Goal: Task Accomplishment & Management: Manage account settings

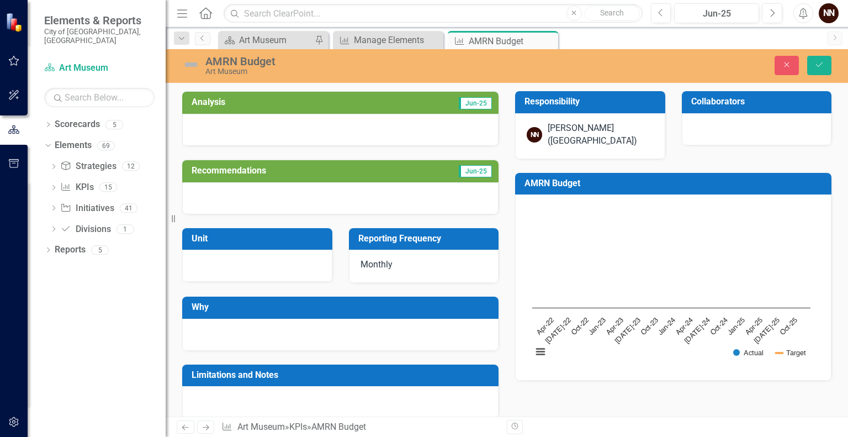
scroll to position [336, 0]
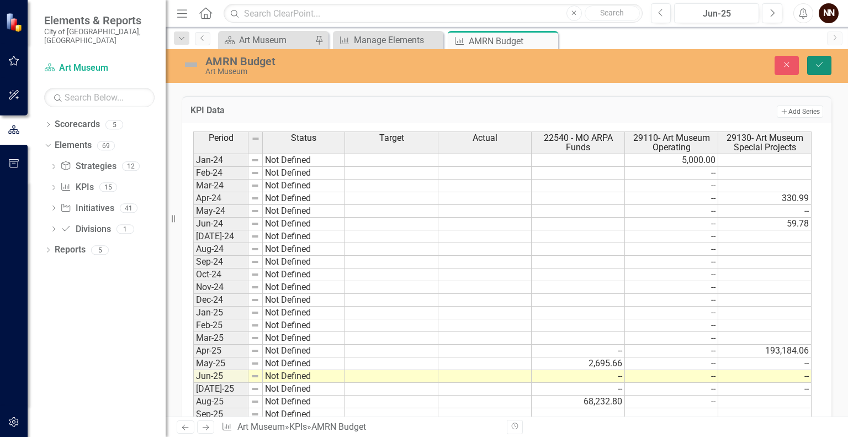
click at [818, 66] on icon "Save" at bounding box center [819, 65] width 10 height 8
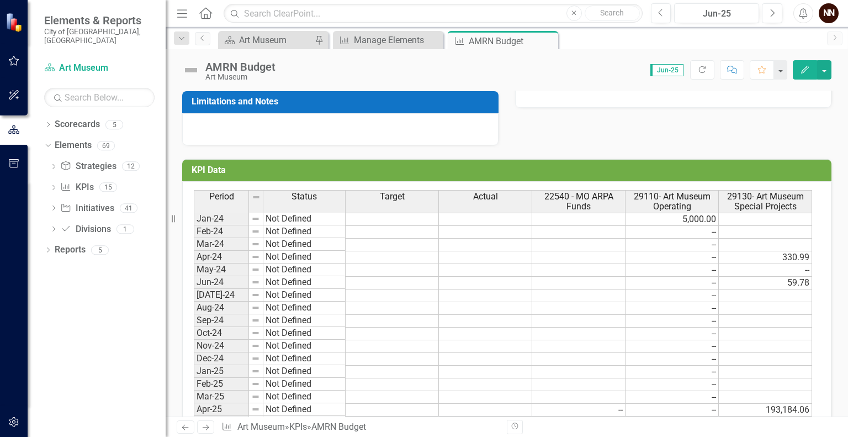
scroll to position [274, 0]
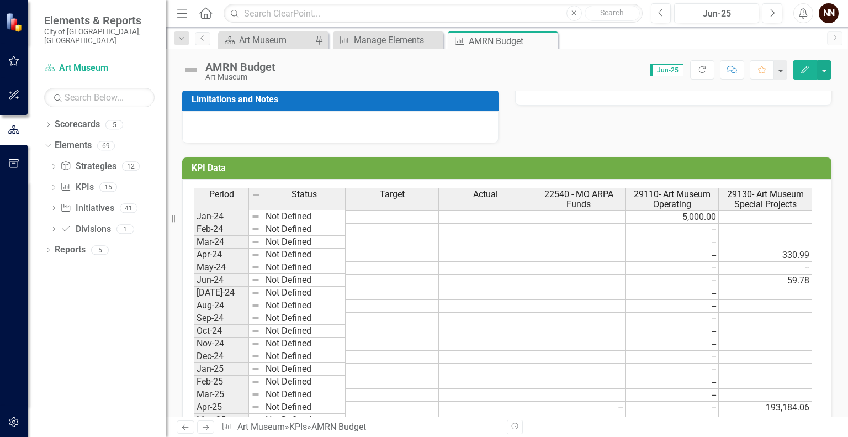
click at [772, 404] on td "193,184.06" at bounding box center [765, 407] width 93 height 13
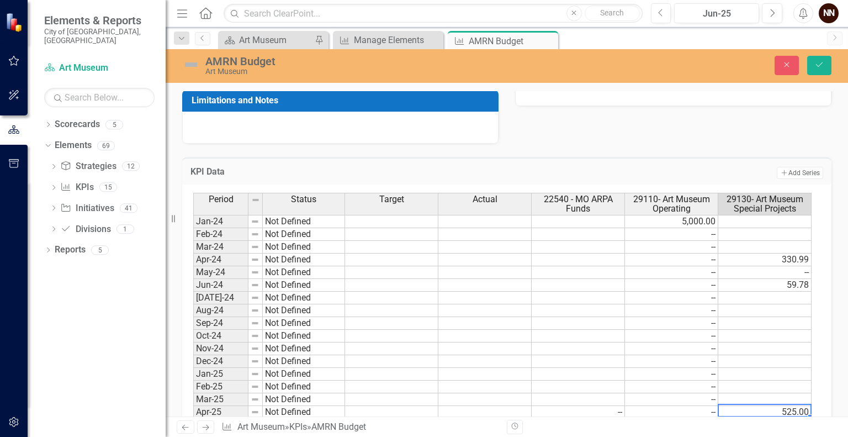
type textarea "525.00"
click at [776, 388] on td at bounding box center [764, 386] width 93 height 13
click at [304, 280] on td "Not Defined" at bounding box center [304, 285] width 82 height 13
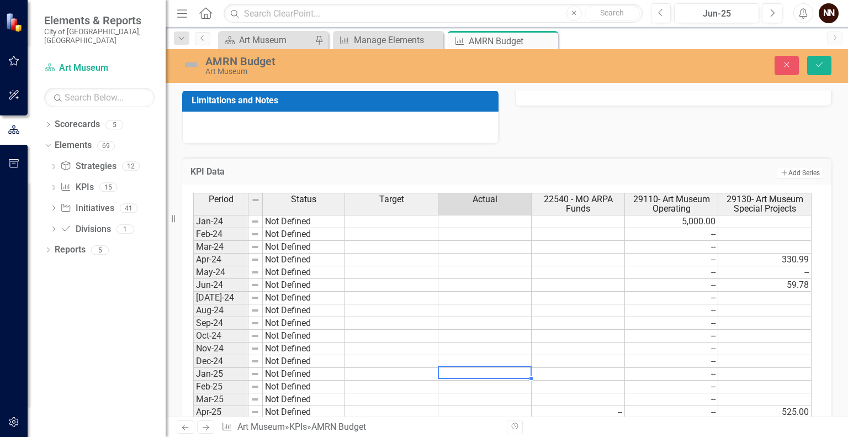
click at [481, 368] on td at bounding box center [484, 374] width 93 height 13
click at [693, 216] on td "5,000.00" at bounding box center [671, 221] width 93 height 13
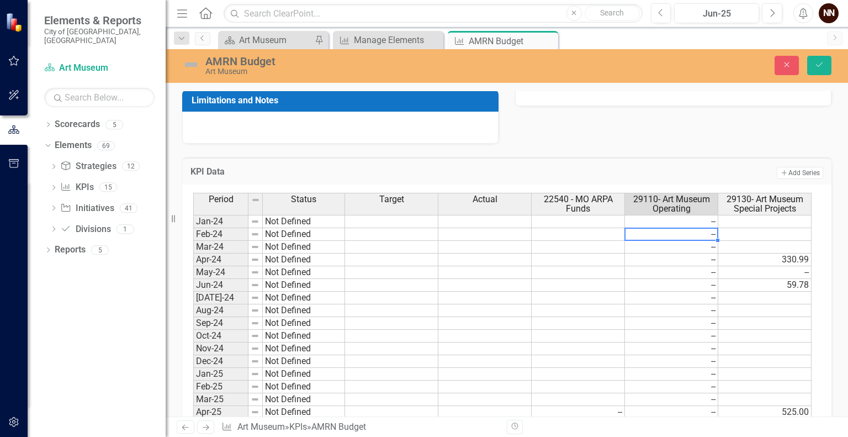
type textarea "0"
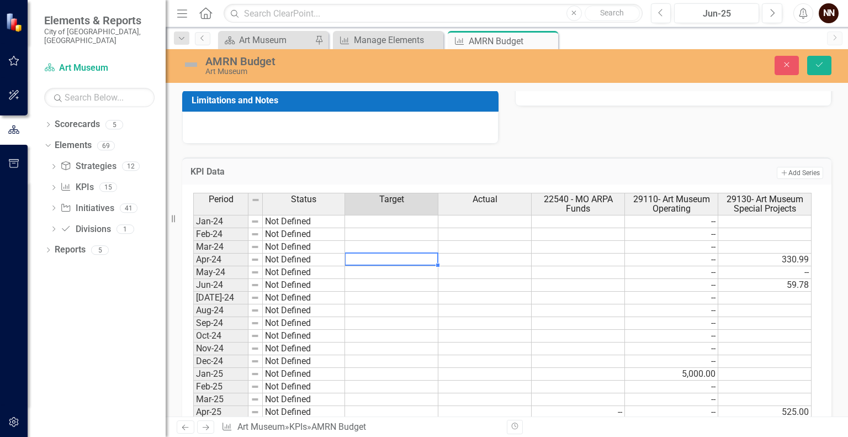
click at [353, 260] on td at bounding box center [391, 259] width 93 height 13
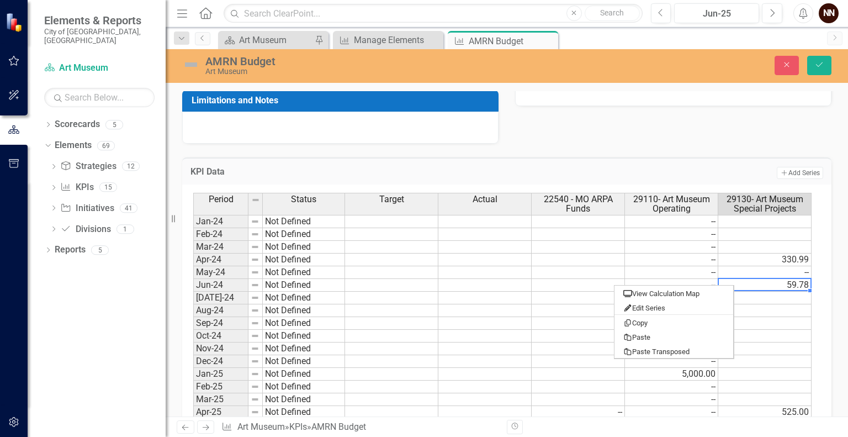
click at [734, 284] on td "59.78" at bounding box center [764, 285] width 93 height 13
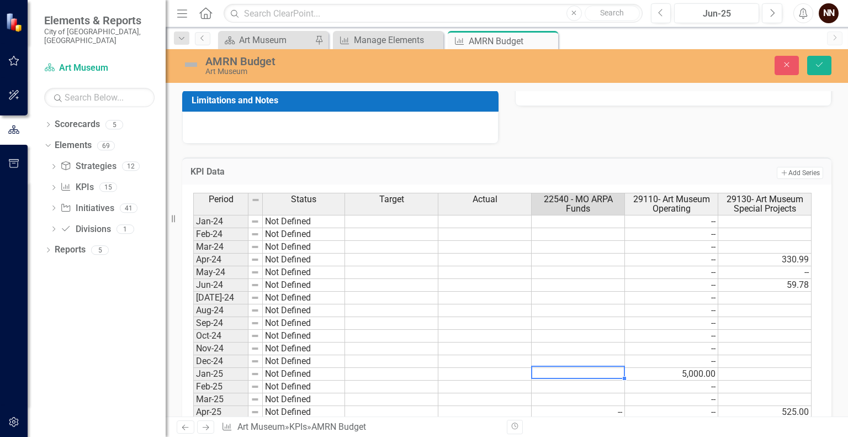
click at [603, 368] on td at bounding box center [578, 374] width 93 height 13
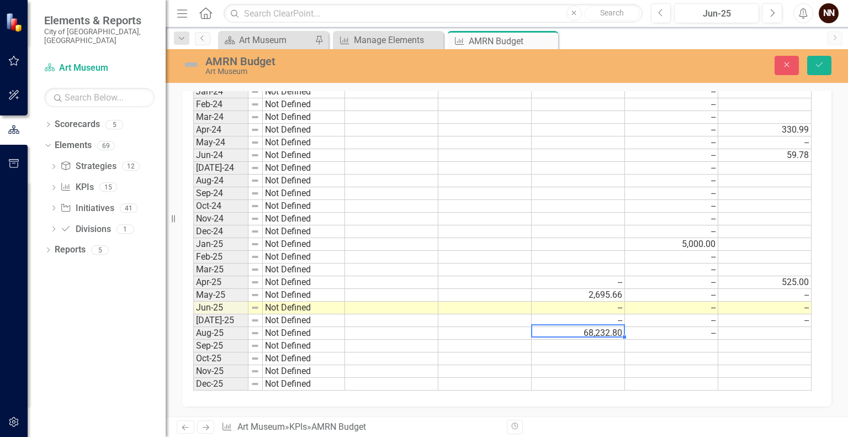
click at [609, 332] on td "68,232.80" at bounding box center [578, 333] width 93 height 13
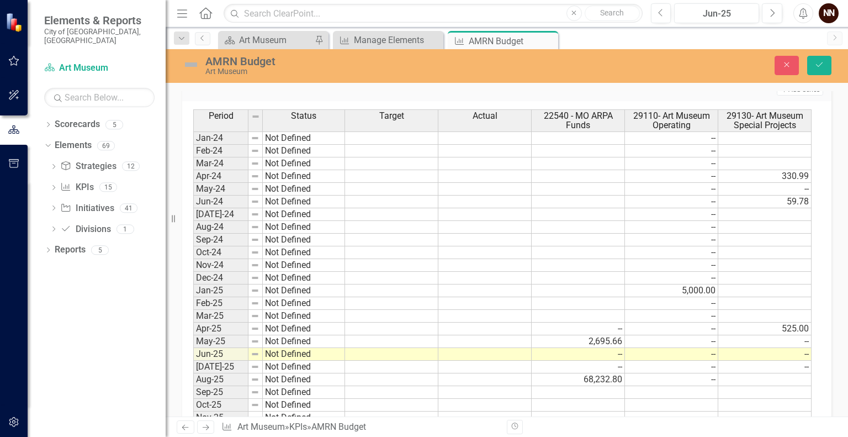
scroll to position [340, 0]
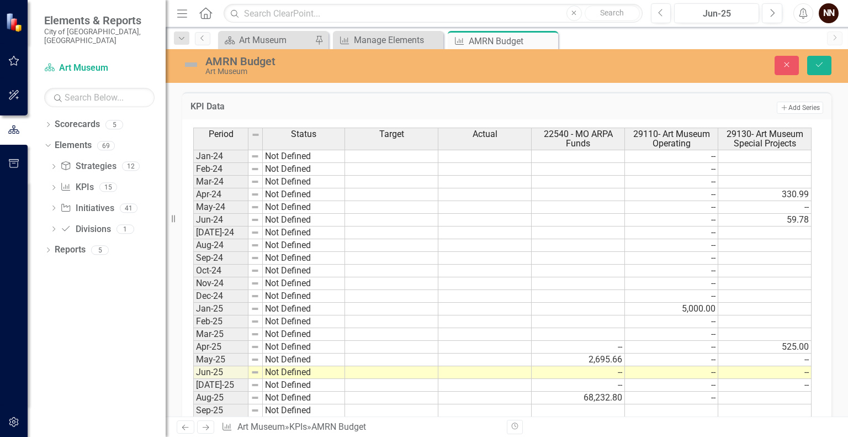
click at [363, 218] on td at bounding box center [391, 220] width 93 height 13
type textarea "59.78"
type textarea "0"
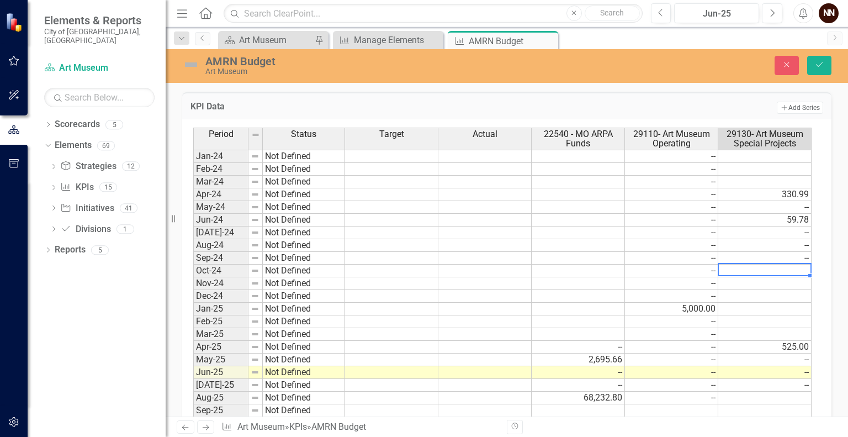
type textarea "0"
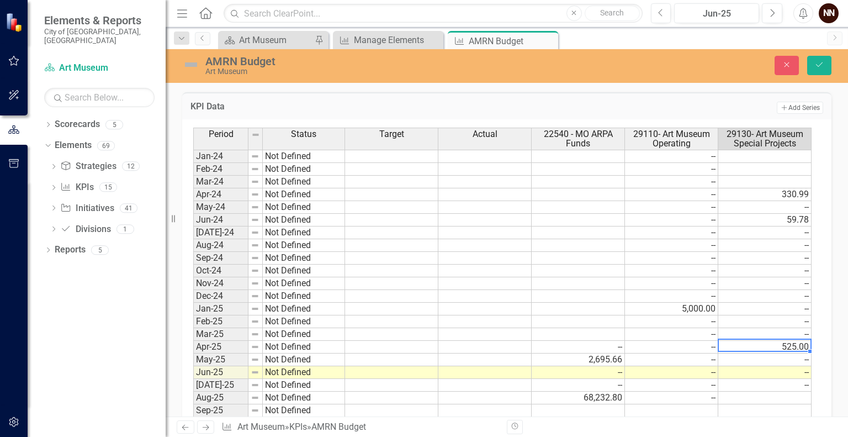
click at [777, 218] on td "59.78" at bounding box center [764, 220] width 93 height 13
drag, startPoint x: 617, startPoint y: 436, endPoint x: 749, endPoint y: 317, distance: 177.5
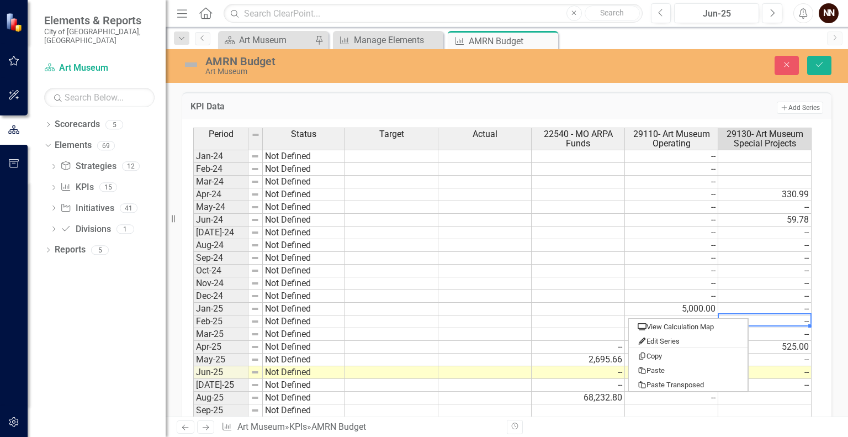
click at [773, 220] on td "59.78" at bounding box center [764, 220] width 93 height 13
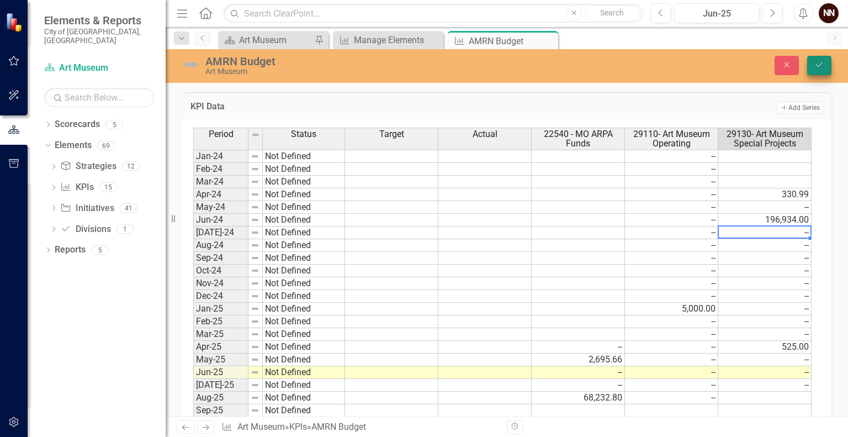
type textarea "0"
click at [822, 68] on icon "Save" at bounding box center [819, 65] width 10 height 8
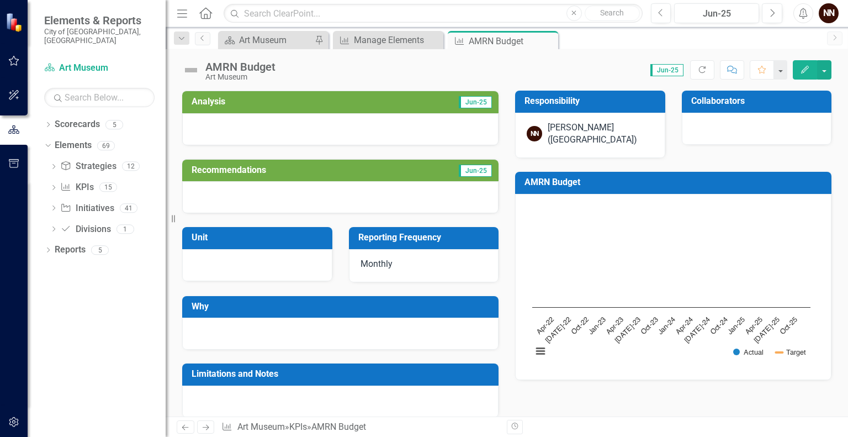
drag, startPoint x: 847, startPoint y: 234, endPoint x: 837, endPoint y: 269, distance: 36.9
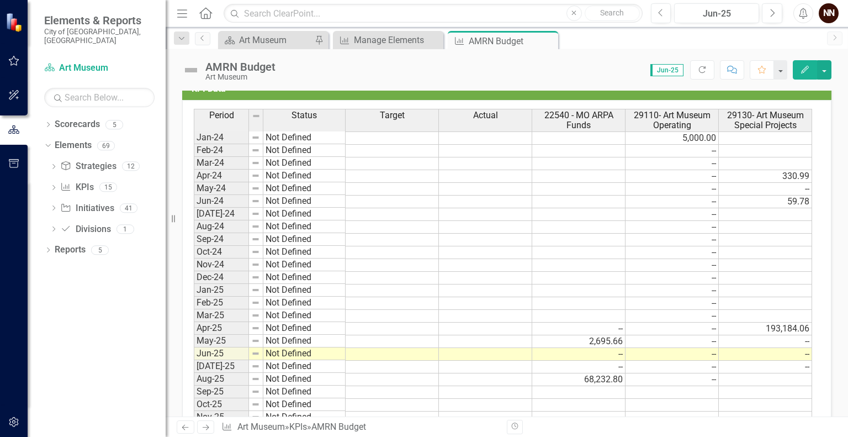
scroll to position [351, 0]
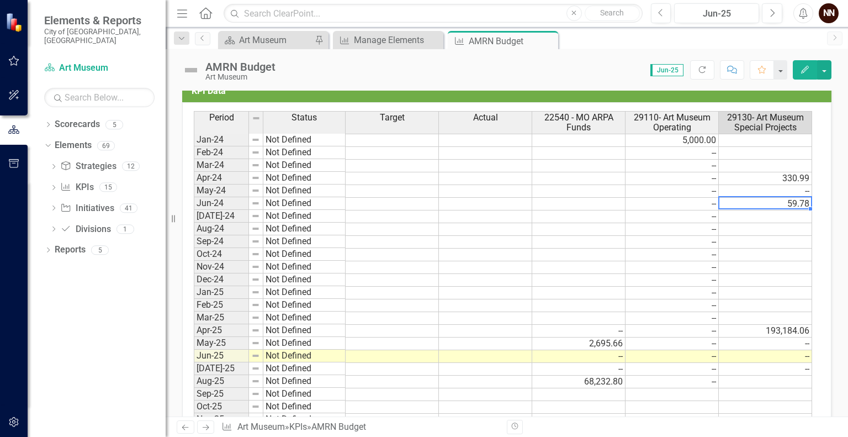
click at [772, 203] on td "59.78" at bounding box center [765, 204] width 93 height 13
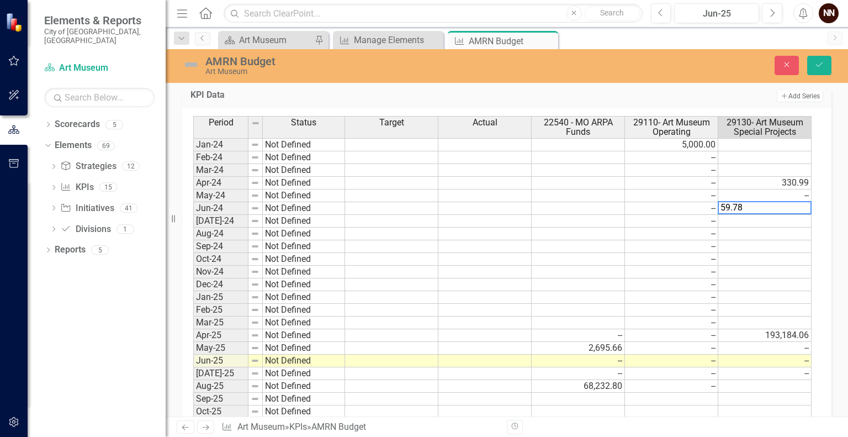
click at [772, 203] on textarea "59.78" at bounding box center [765, 207] width 94 height 13
type textarea "196934"
click at [825, 71] on button "Save" at bounding box center [819, 65] width 24 height 19
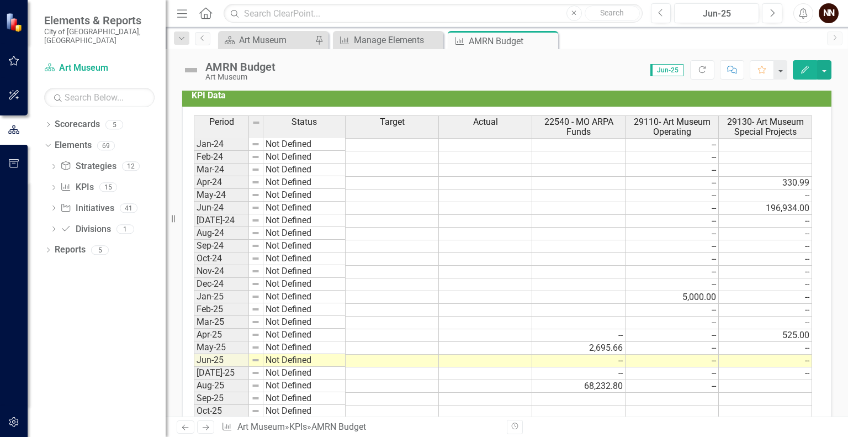
scroll to position [345, 0]
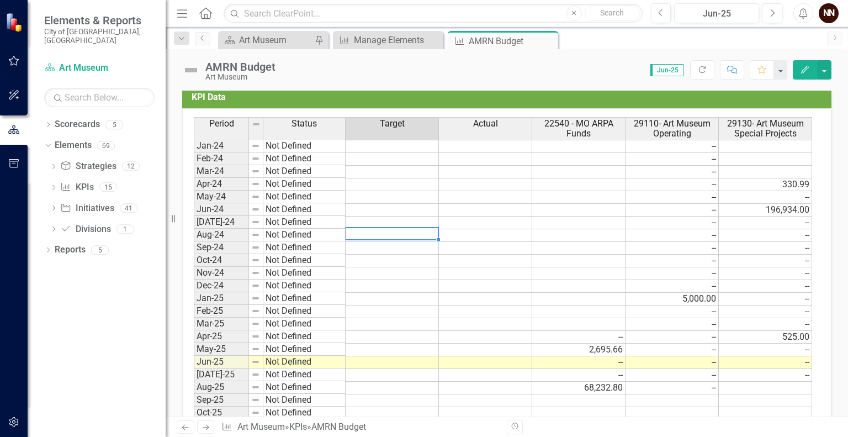
click at [404, 234] on td at bounding box center [392, 235] width 93 height 13
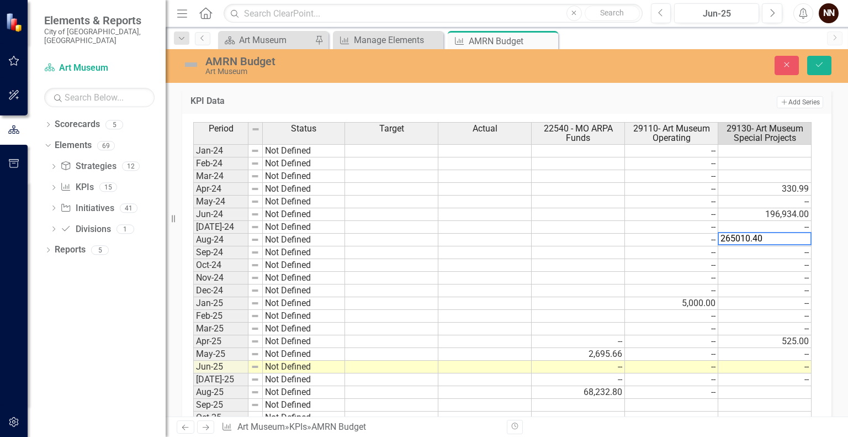
type textarea "0"
click at [821, 66] on icon "Save" at bounding box center [819, 65] width 10 height 8
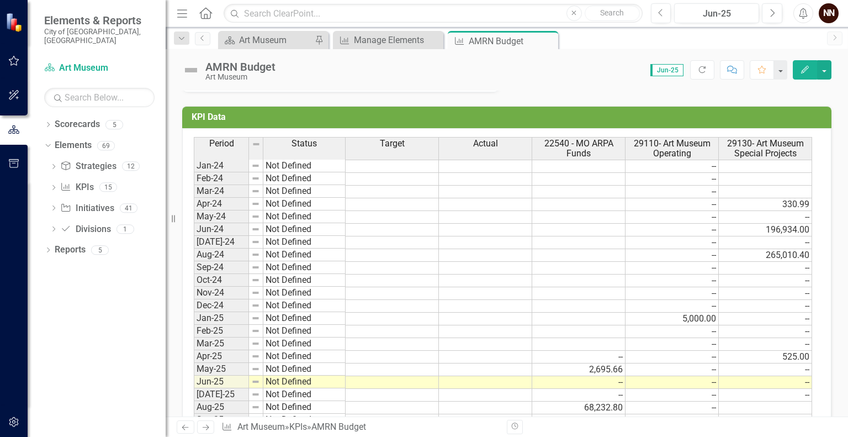
scroll to position [346, 0]
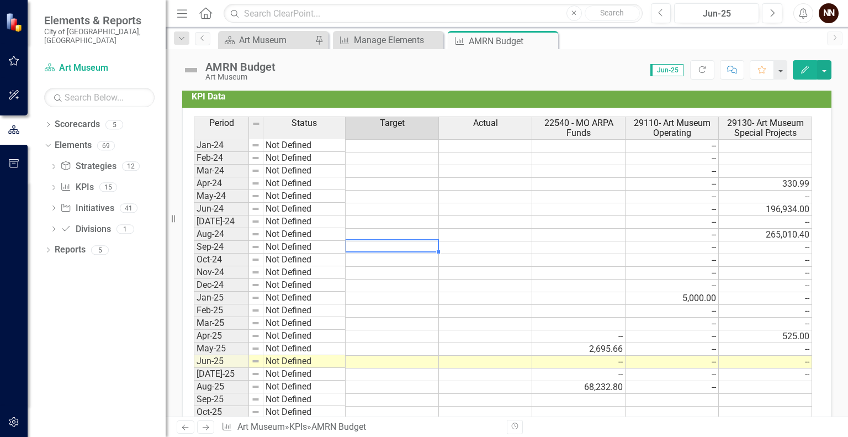
click at [359, 244] on td at bounding box center [392, 247] width 93 height 13
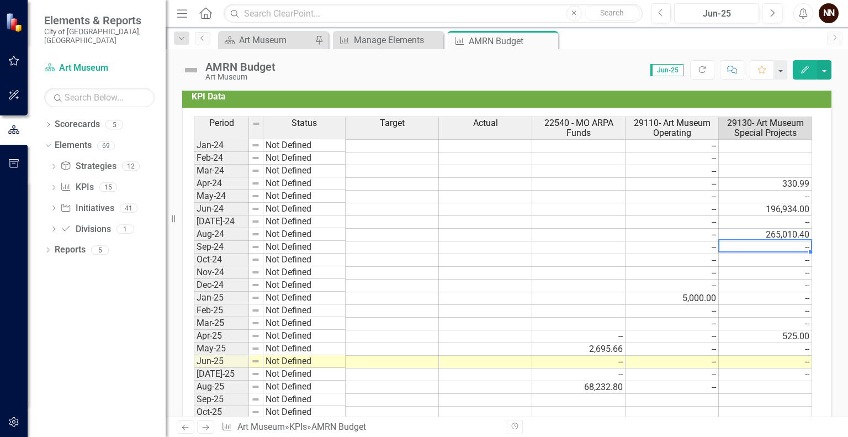
click at [756, 247] on td "--" at bounding box center [765, 247] width 93 height 13
type textarea "0"
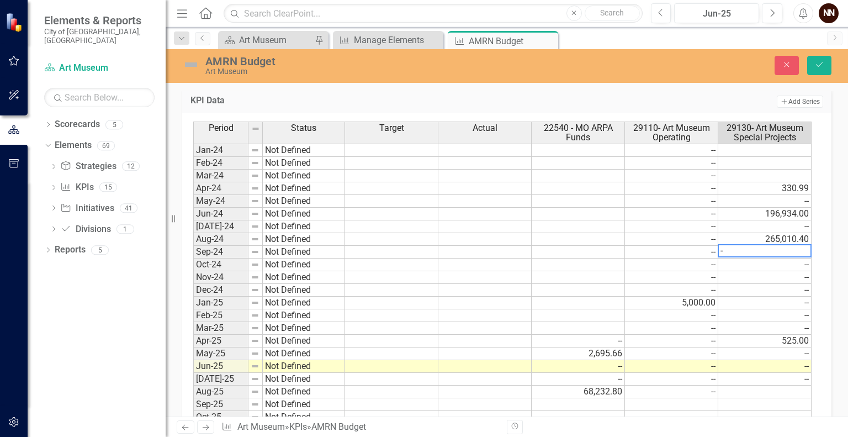
paste textarea "196,822.80"
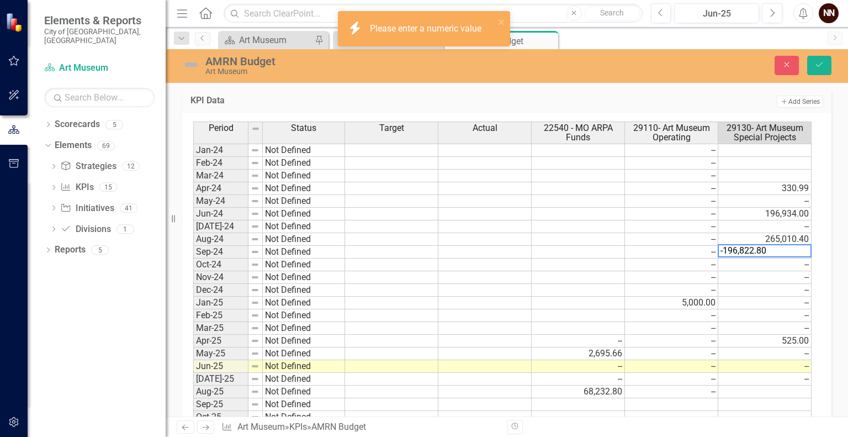
click at [741, 249] on textarea "-196,822.80" at bounding box center [765, 250] width 94 height 13
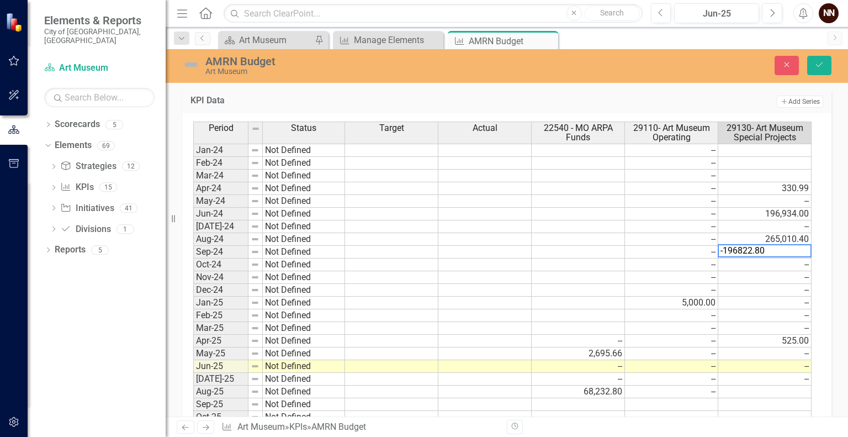
type textarea "0"
click at [828, 70] on button "Save" at bounding box center [819, 65] width 24 height 19
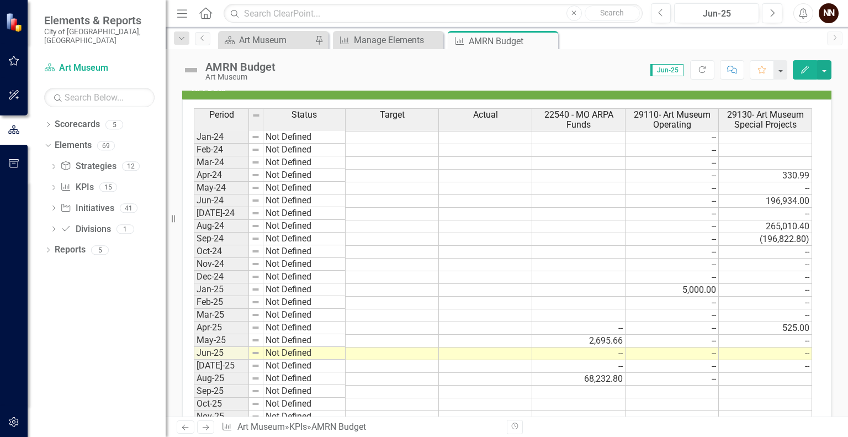
scroll to position [359, 0]
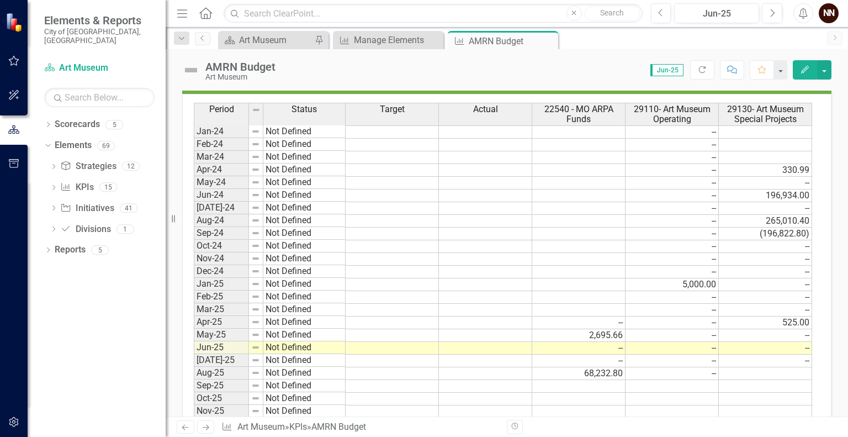
drag, startPoint x: 720, startPoint y: 436, endPoint x: 741, endPoint y: 375, distance: 64.4
click at [752, 242] on td "--" at bounding box center [765, 246] width 93 height 13
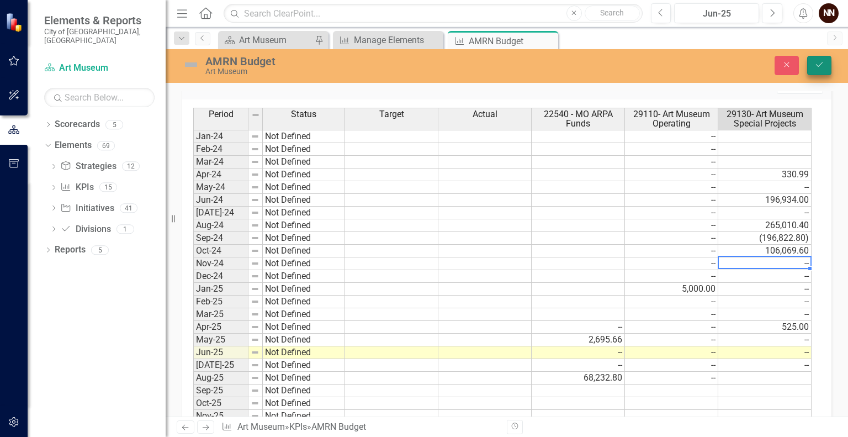
type textarea "0"
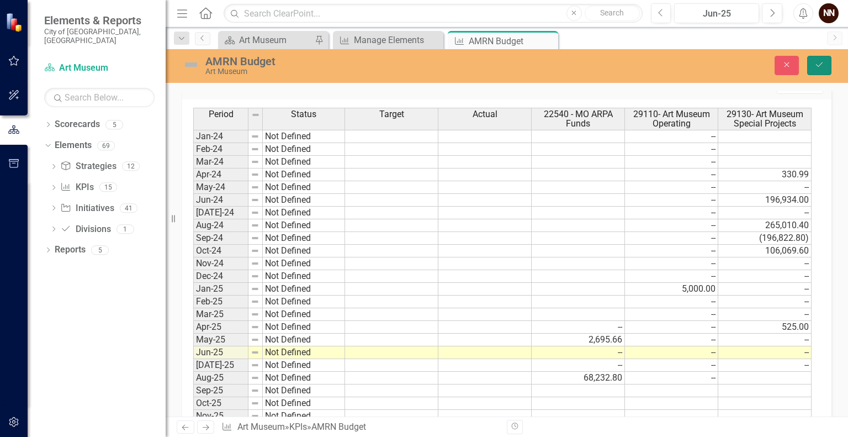
click at [819, 70] on button "Save" at bounding box center [819, 65] width 24 height 19
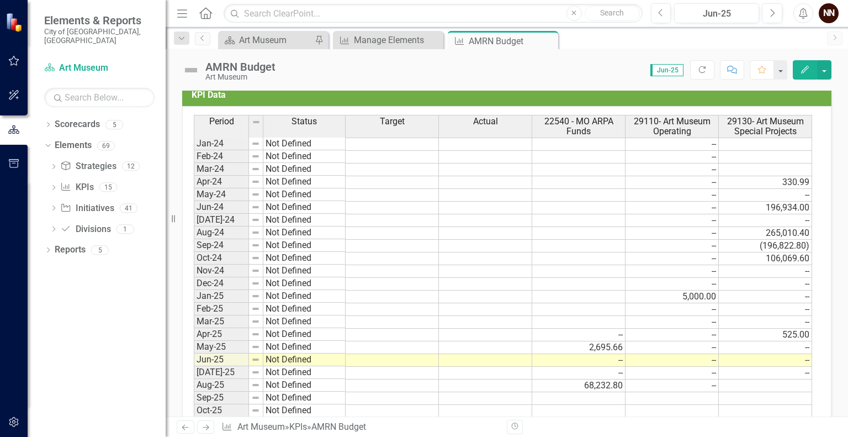
scroll to position [353, 0]
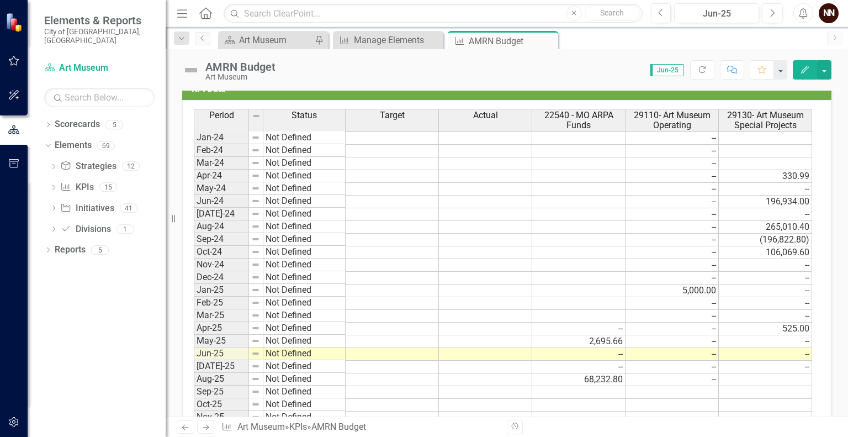
click at [758, 310] on td "--" at bounding box center [765, 316] width 93 height 13
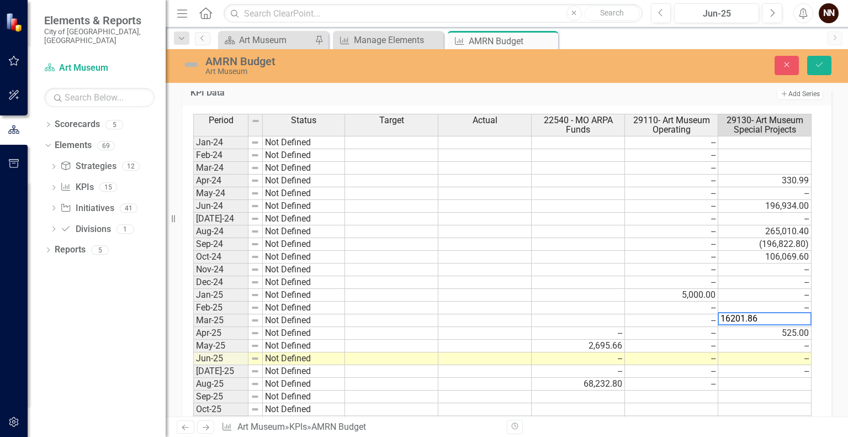
type textarea "525"
click at [816, 61] on icon "Save" at bounding box center [819, 65] width 10 height 8
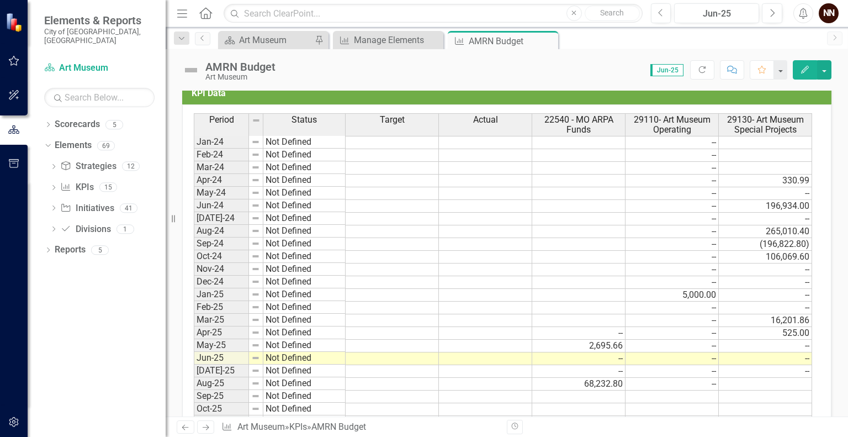
scroll to position [356, 0]
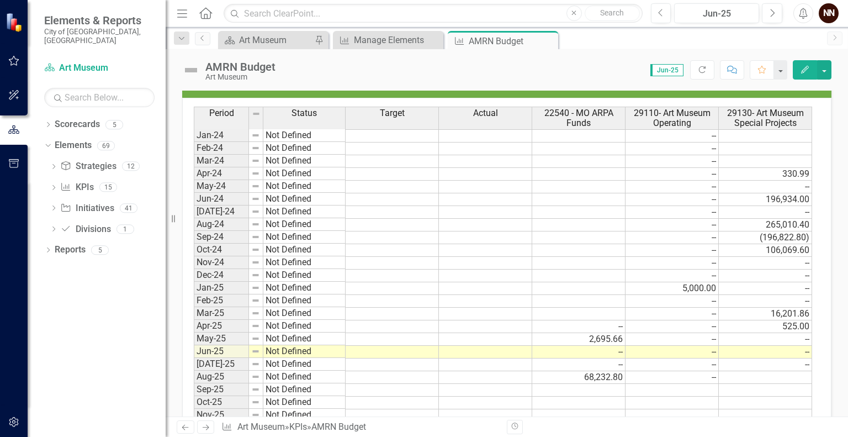
click at [744, 322] on td "525.00" at bounding box center [765, 326] width 93 height 13
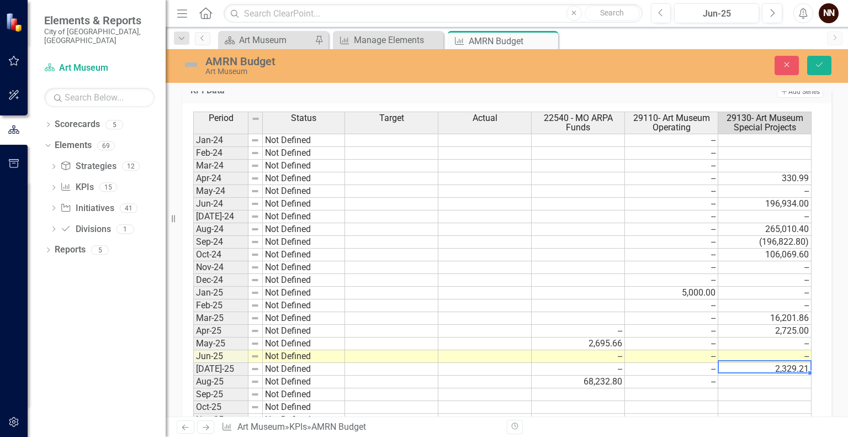
type textarea "2329.21"
click at [821, 60] on button "Save" at bounding box center [819, 65] width 24 height 19
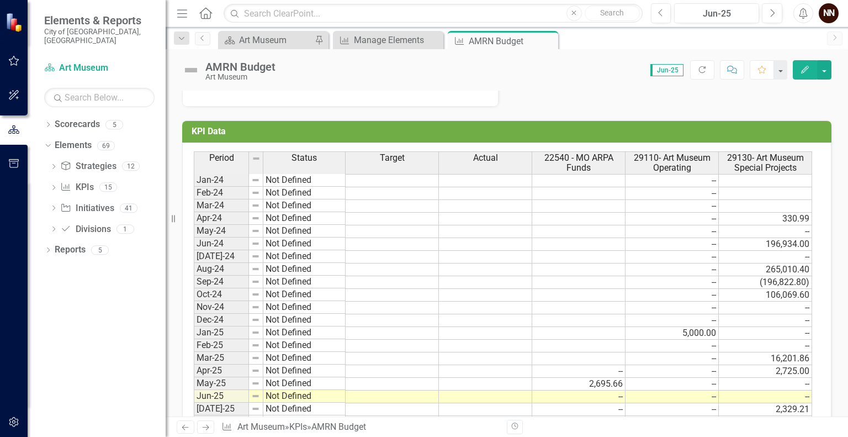
scroll to position [316, 0]
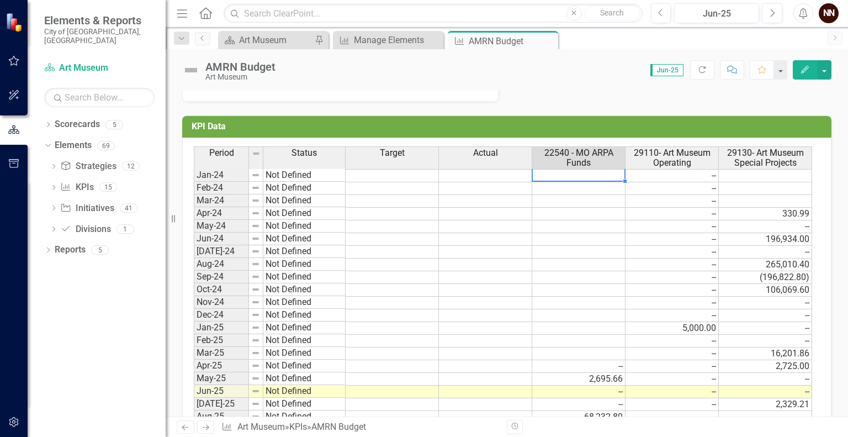
click at [598, 176] on td at bounding box center [578, 175] width 93 height 13
type textarea "0"
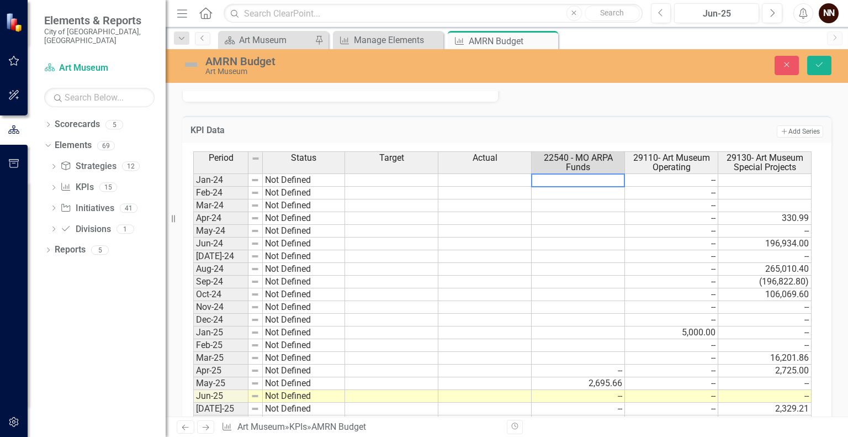
type textarea "0"
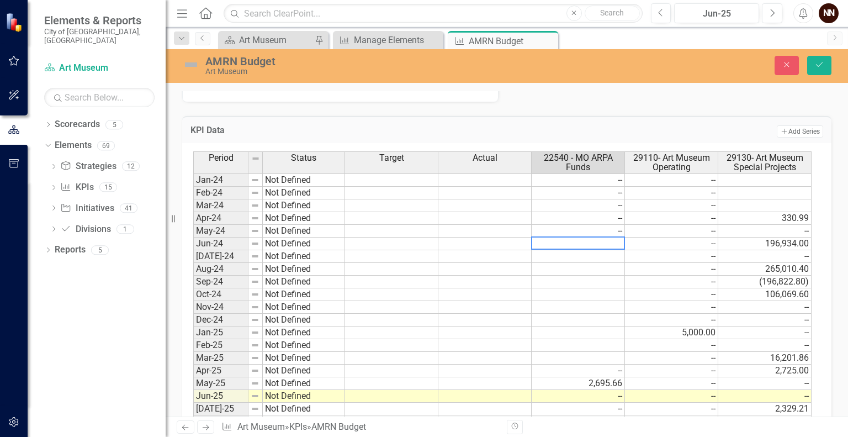
type textarea "0"
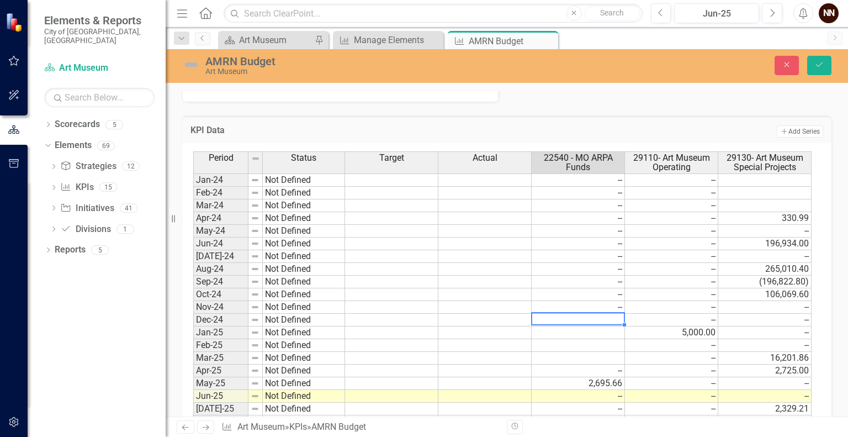
type textarea "0"
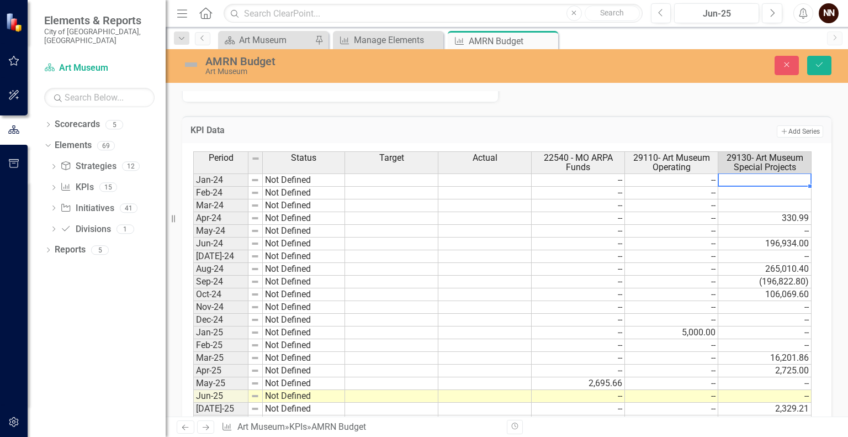
click at [799, 181] on td at bounding box center [764, 179] width 93 height 13
type textarea "0"
click at [799, 181] on td "--" at bounding box center [764, 179] width 93 height 13
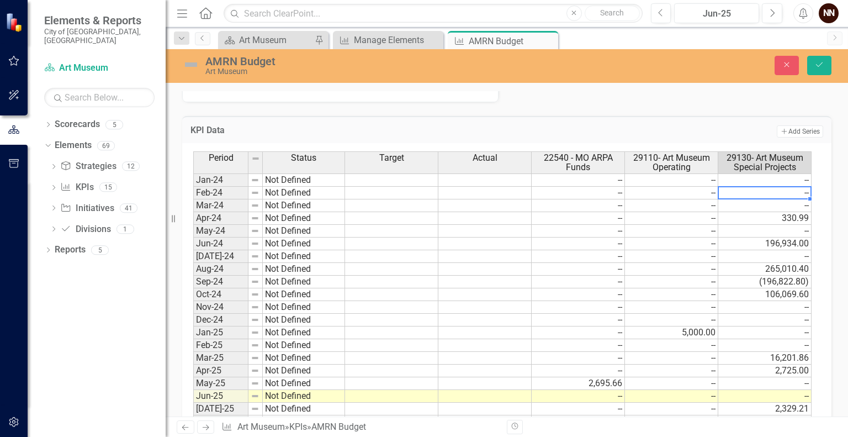
click at [799, 181] on td "--" at bounding box center [764, 179] width 93 height 13
type textarea "0"
click at [799, 181] on textarea "0" at bounding box center [765, 180] width 94 height 14
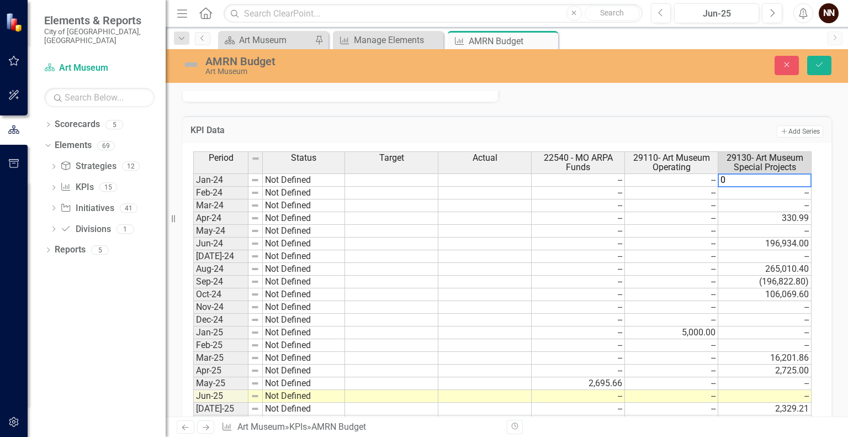
click at [799, 181] on textarea "0" at bounding box center [765, 180] width 94 height 14
click at [821, 62] on icon "Save" at bounding box center [819, 65] width 10 height 8
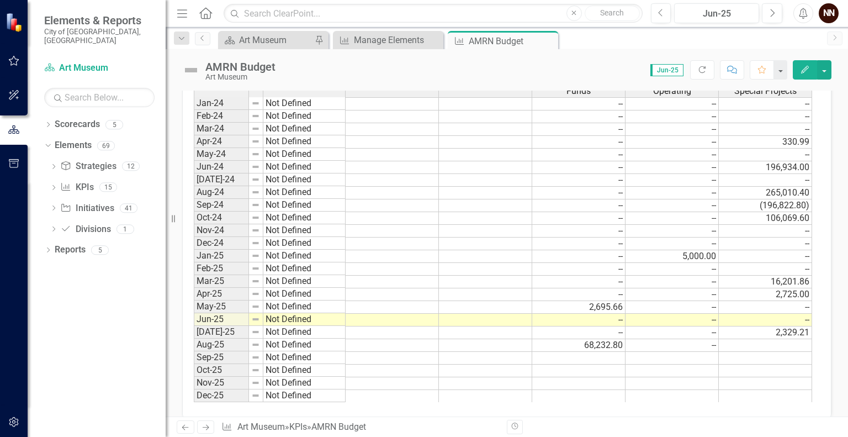
scroll to position [400, 0]
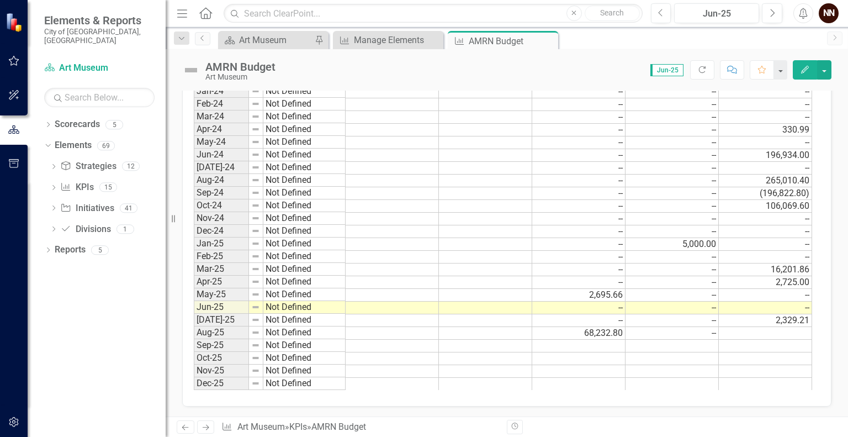
click at [773, 330] on td at bounding box center [765, 333] width 93 height 13
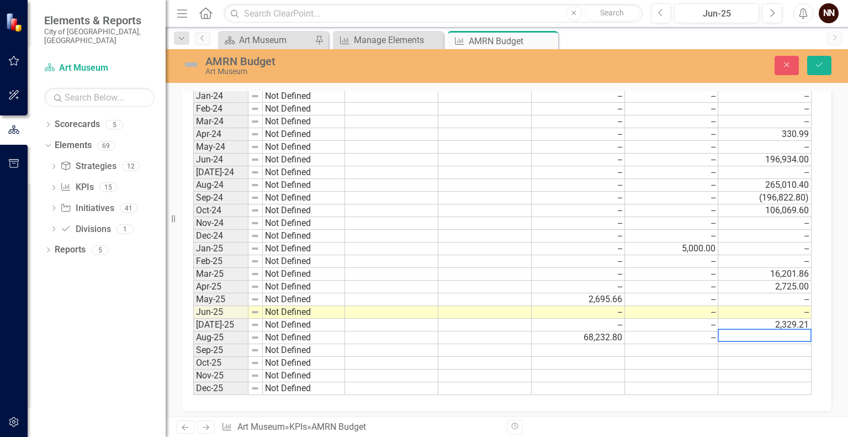
scroll to position [404, 0]
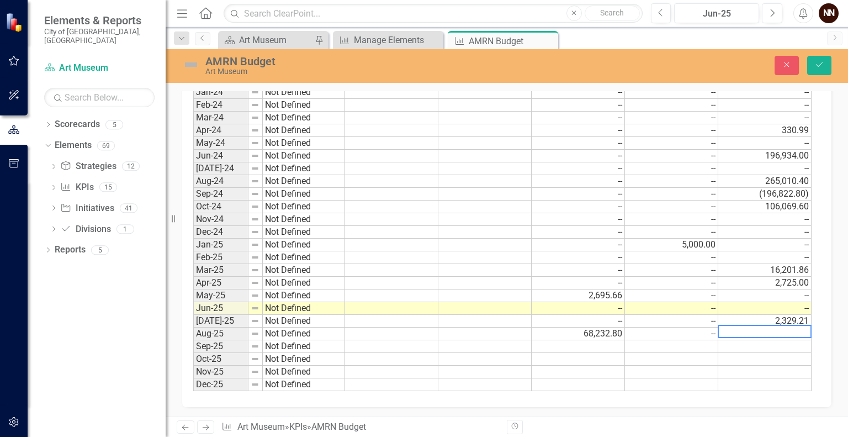
type textarea "0"
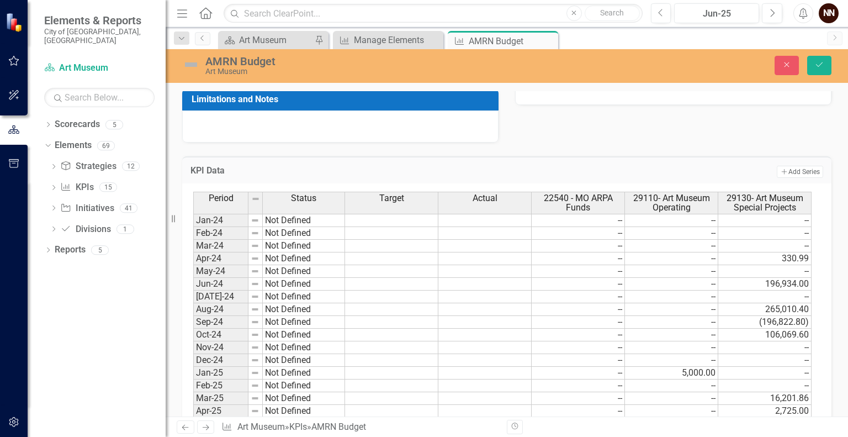
scroll to position [268, 0]
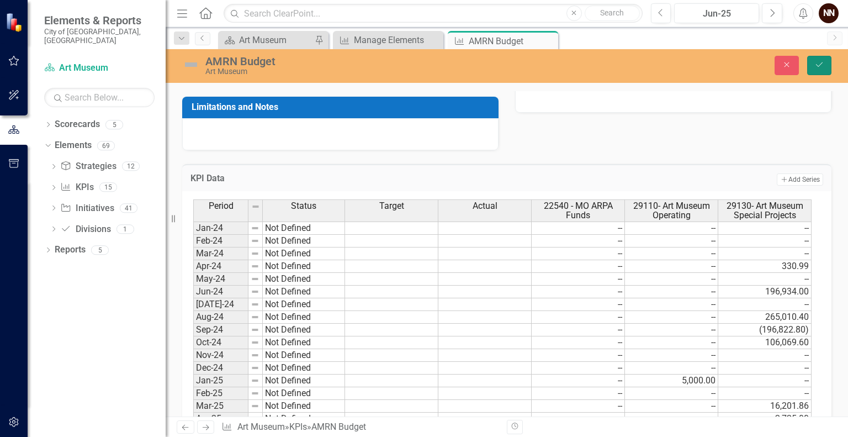
click at [822, 59] on button "Save" at bounding box center [819, 65] width 24 height 19
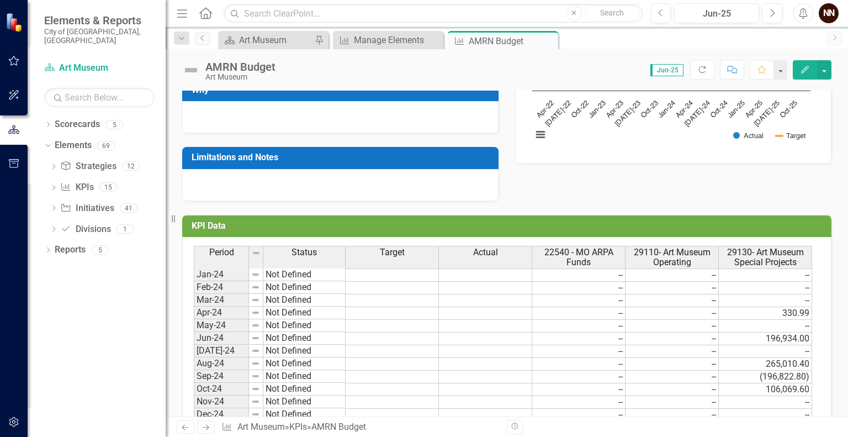
scroll to position [221, 0]
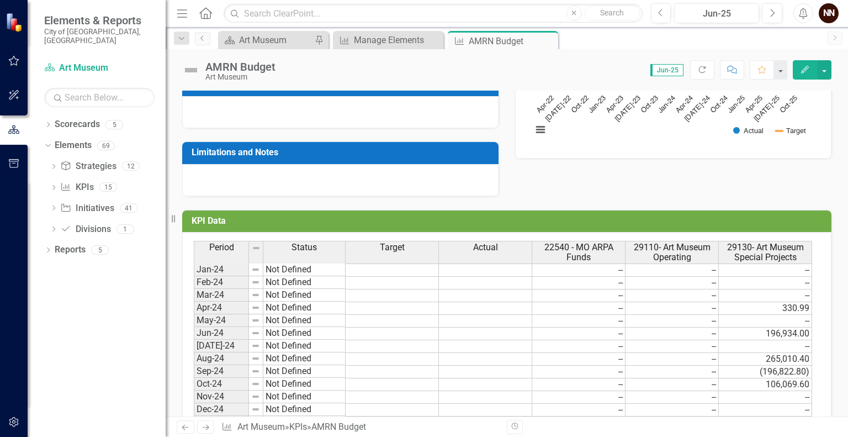
click at [800, 220] on h3 "KPI Data" at bounding box center [509, 221] width 634 height 10
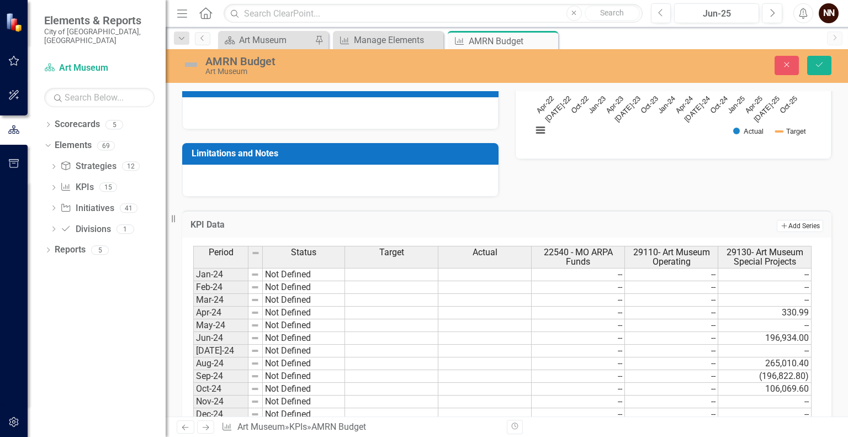
click at [796, 224] on button "Add Add Series" at bounding box center [800, 226] width 46 height 12
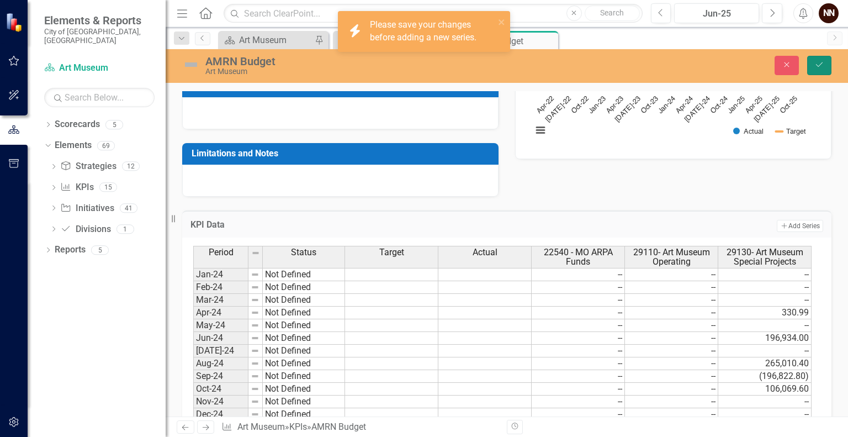
click at [825, 60] on button "Save" at bounding box center [819, 65] width 24 height 19
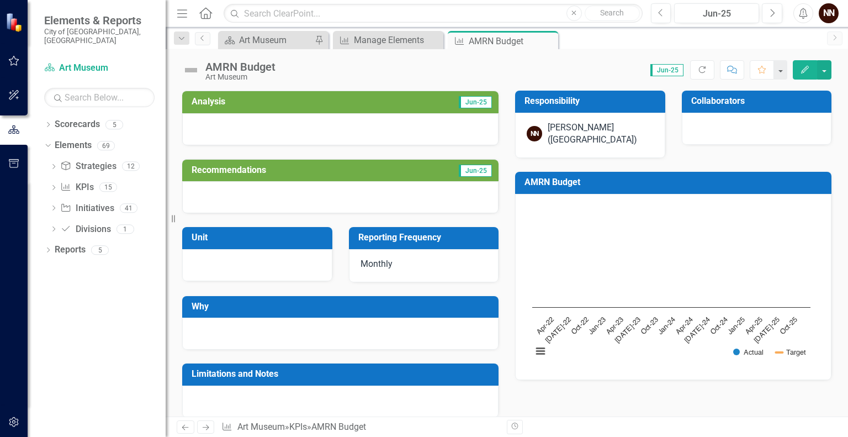
click at [809, 66] on icon "Edit" at bounding box center [805, 70] width 10 height 8
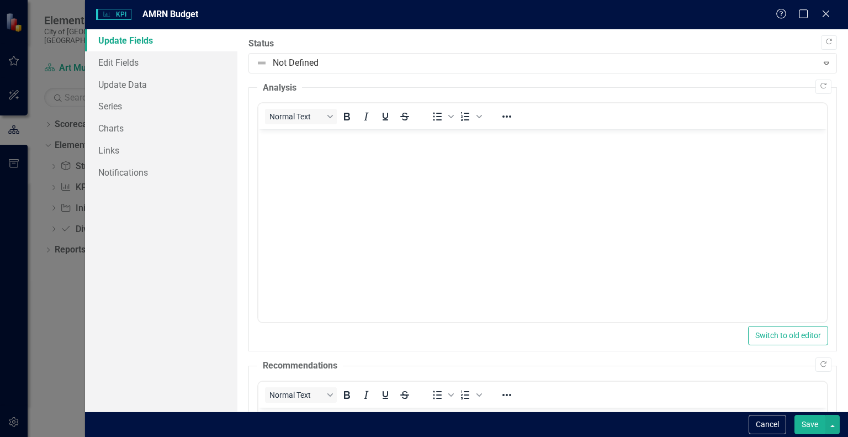
scroll to position [0, 0]
click at [115, 109] on link "Series" at bounding box center [161, 106] width 152 height 22
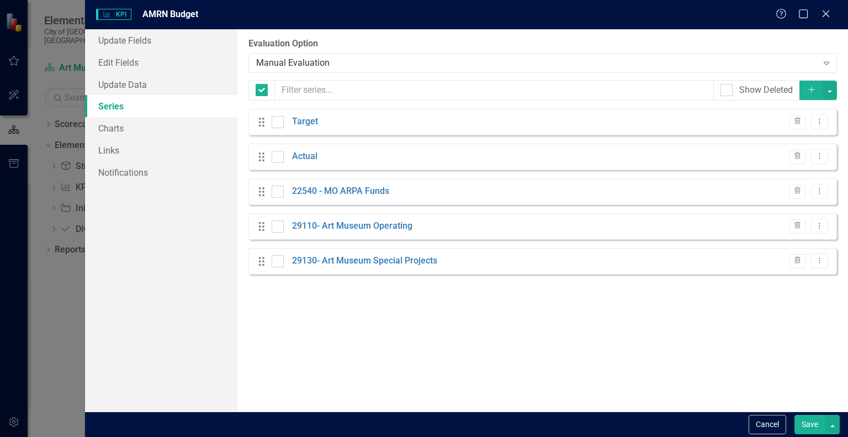
checkbox input "false"
click at [808, 90] on icon "Add" at bounding box center [812, 90] width 10 height 8
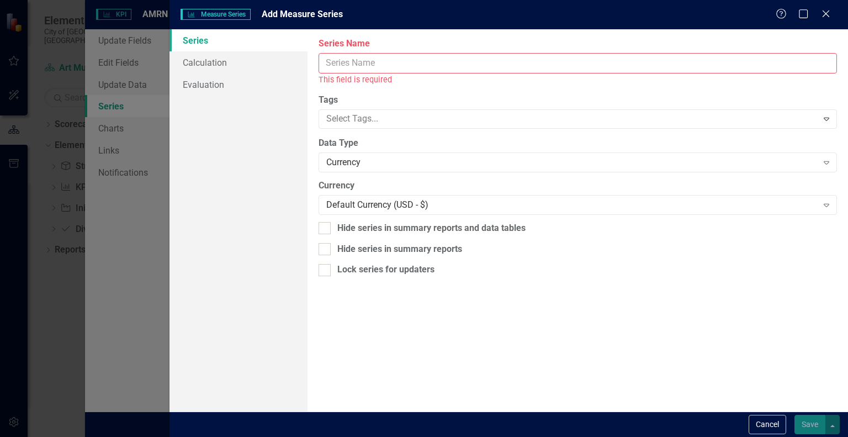
click at [551, 68] on input "Series Name" at bounding box center [578, 63] width 518 height 20
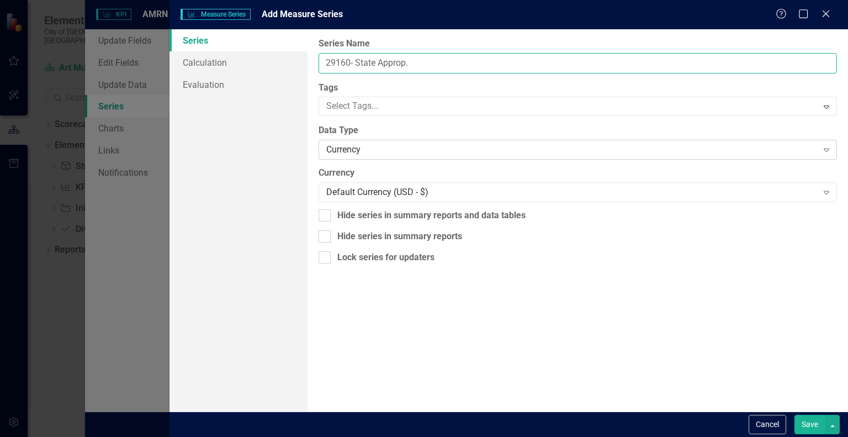
type input "29160- State Approp."
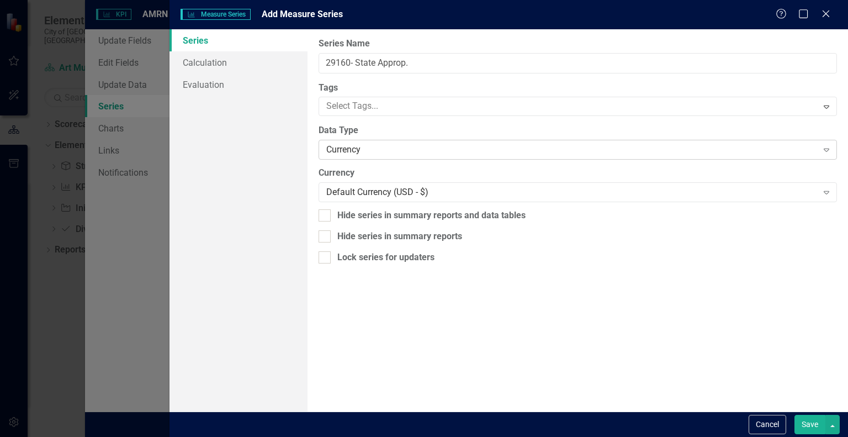
click at [597, 147] on div "Currency" at bounding box center [571, 150] width 491 height 13
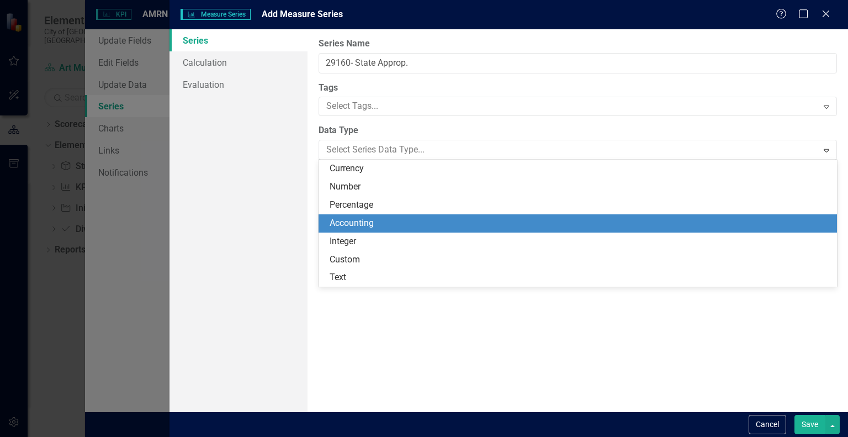
click at [527, 217] on div "Accounting" at bounding box center [580, 223] width 501 height 13
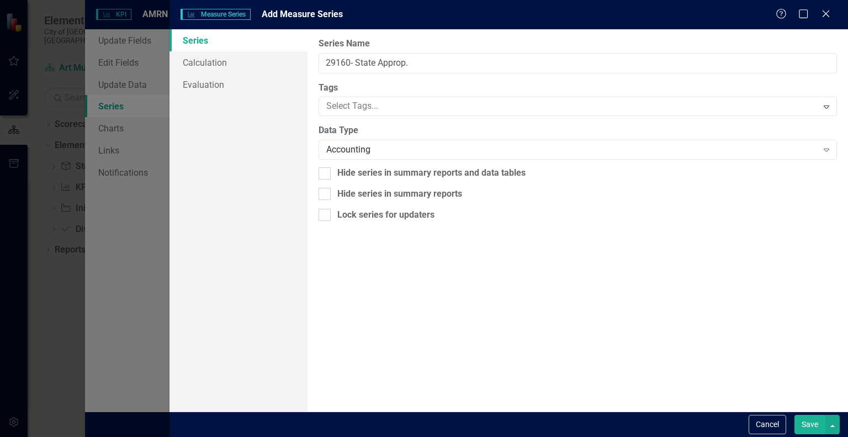
click at [810, 425] on button "Save" at bounding box center [809, 424] width 31 height 19
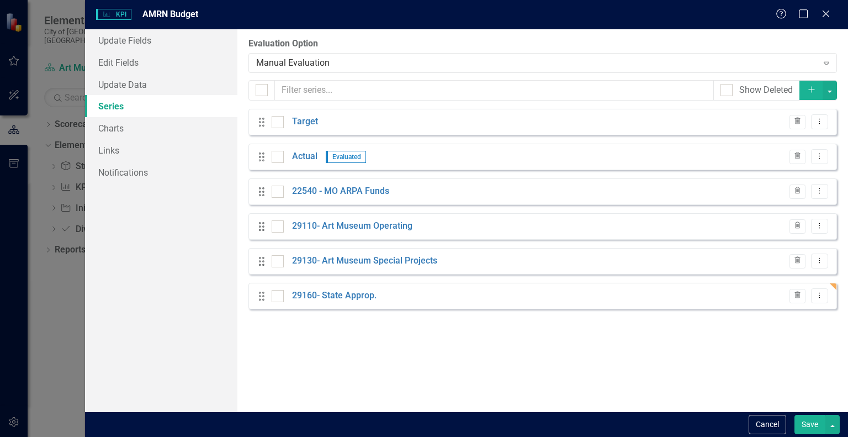
click at [804, 421] on button "Save" at bounding box center [809, 424] width 31 height 19
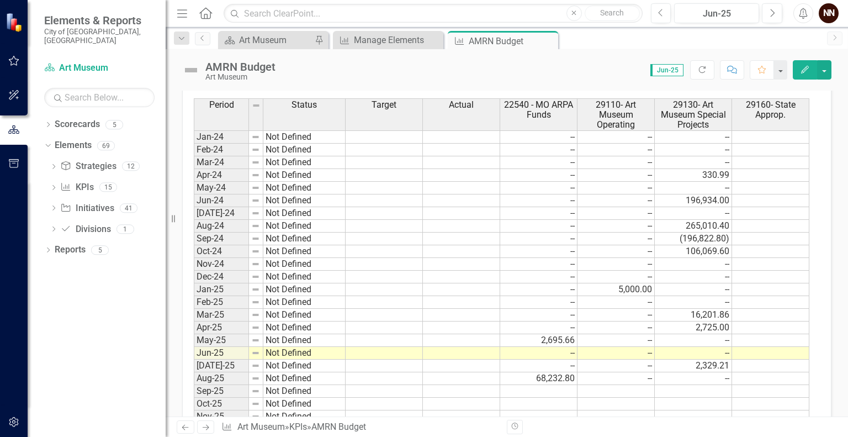
scroll to position [364, 0]
click at [362, 270] on td at bounding box center [384, 276] width 77 height 13
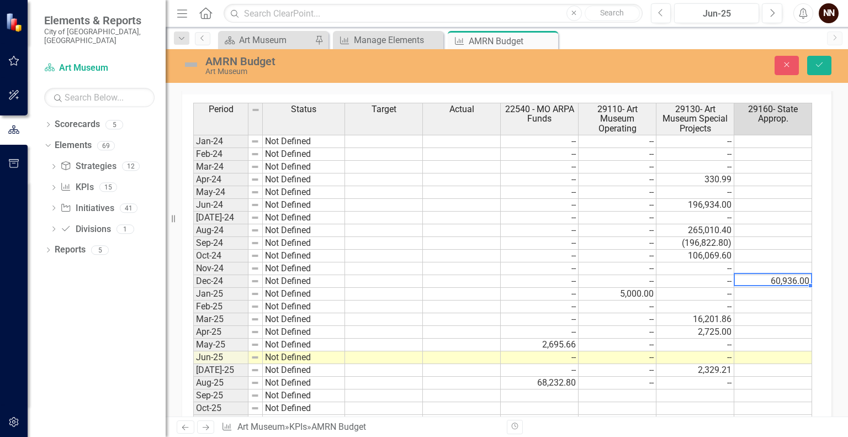
scroll to position [368, 0]
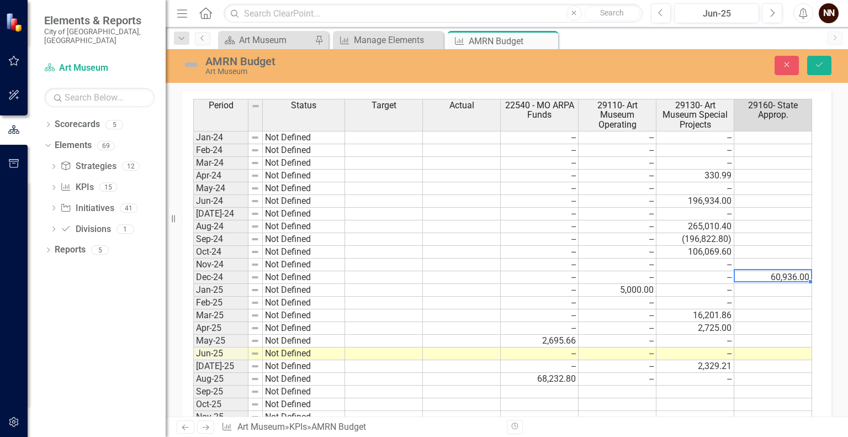
type textarea "60936.00"
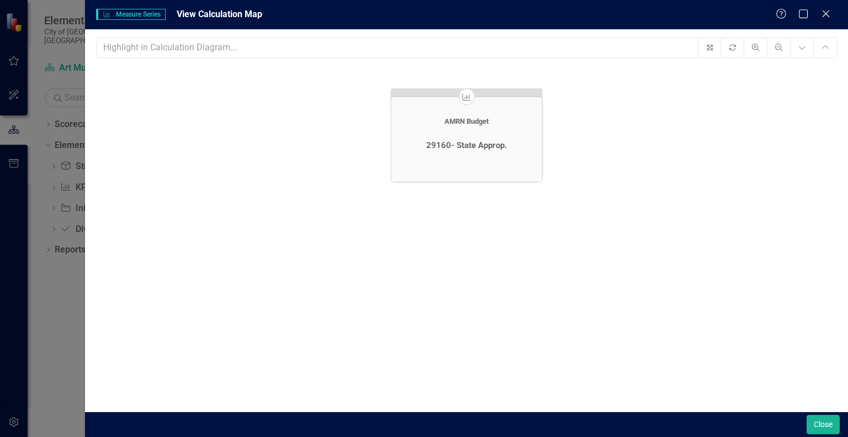
click at [490, 130] on div "29160- State Approp." at bounding box center [466, 145] width 151 height 50
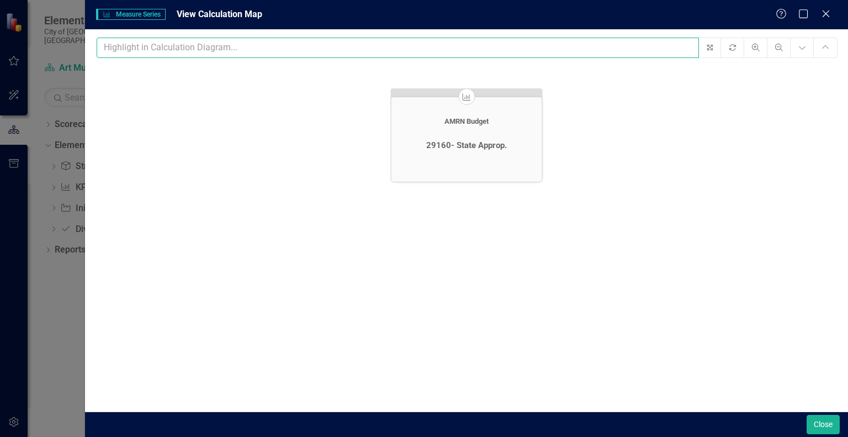
drag, startPoint x: 578, startPoint y: 44, endPoint x: 545, endPoint y: 55, distance: 34.9
click at [545, 55] on input "text" at bounding box center [398, 48] width 602 height 20
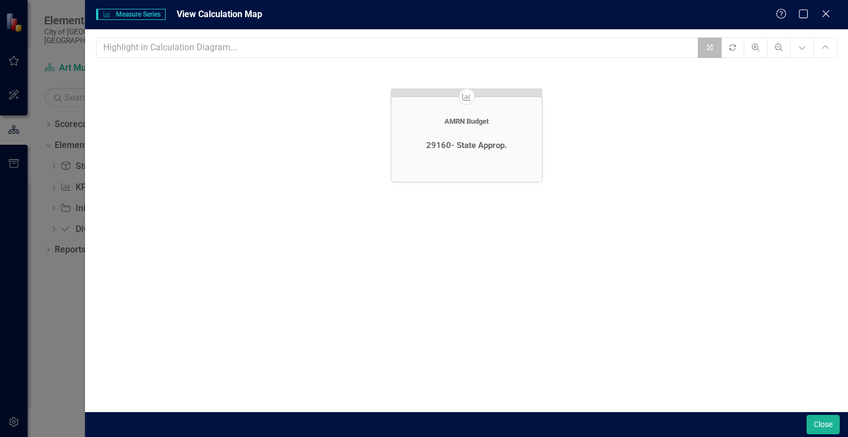
click at [706, 48] on icon "Fit" at bounding box center [709, 47] width 13 height 13
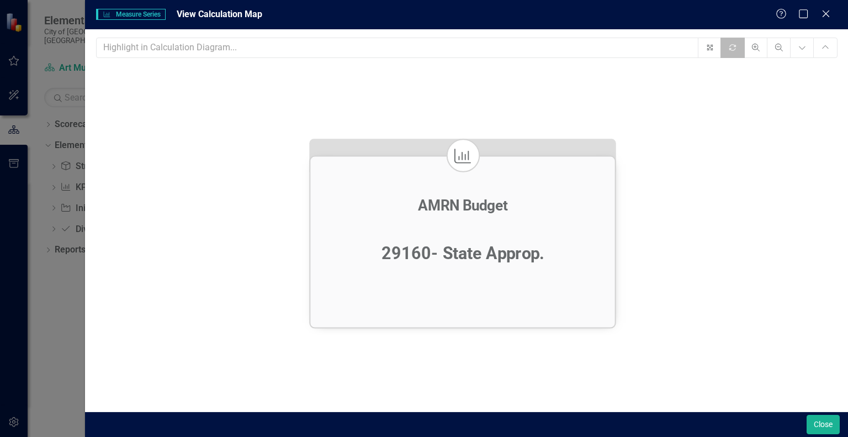
click at [735, 44] on icon "button" at bounding box center [732, 47] width 7 height 6
click at [803, 44] on icon "Expand Chart" at bounding box center [802, 48] width 10 height 8
click at [826, 49] on icon "Collapse Chart" at bounding box center [825, 48] width 10 height 8
click at [826, 14] on icon at bounding box center [825, 13] width 8 height 8
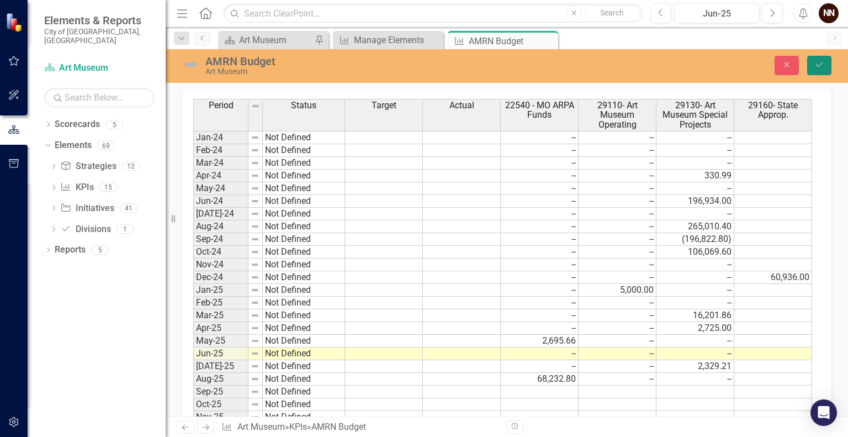
click at [815, 62] on icon "Save" at bounding box center [819, 65] width 10 height 8
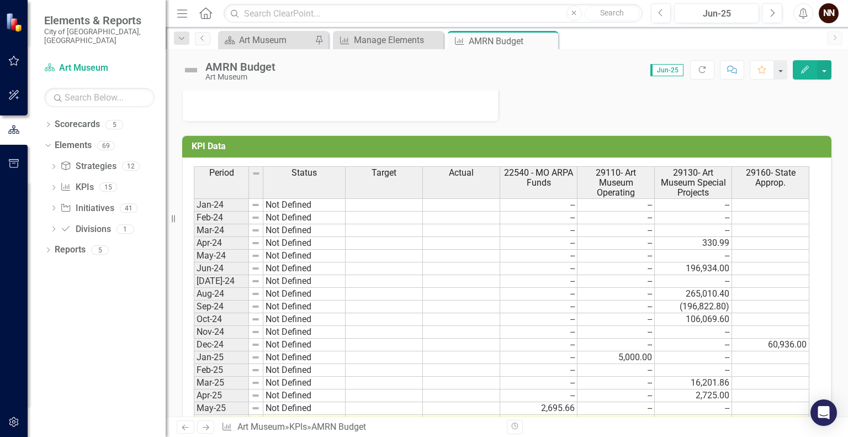
scroll to position [329, 0]
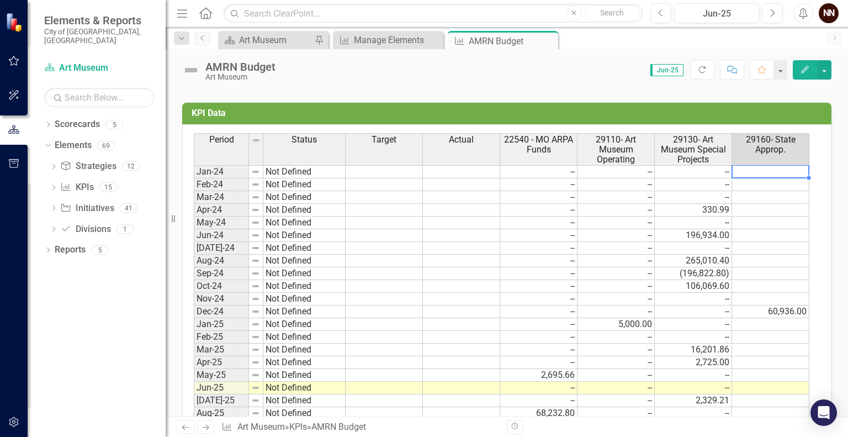
click at [768, 168] on td at bounding box center [770, 171] width 77 height 13
type textarea "0"
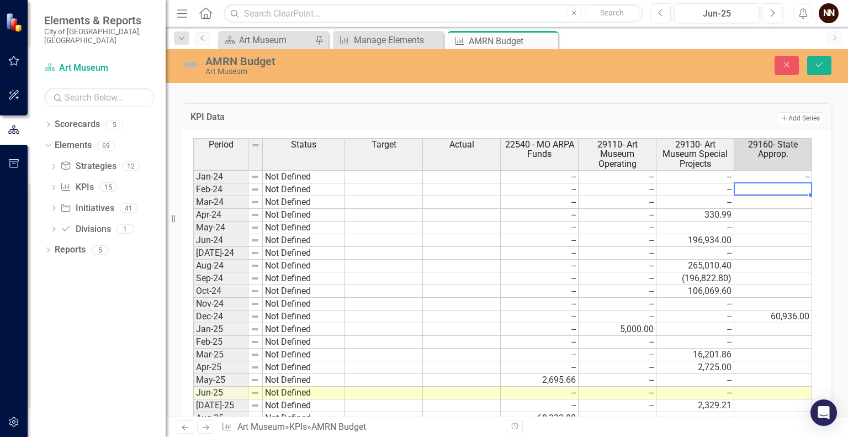
type textarea "0"
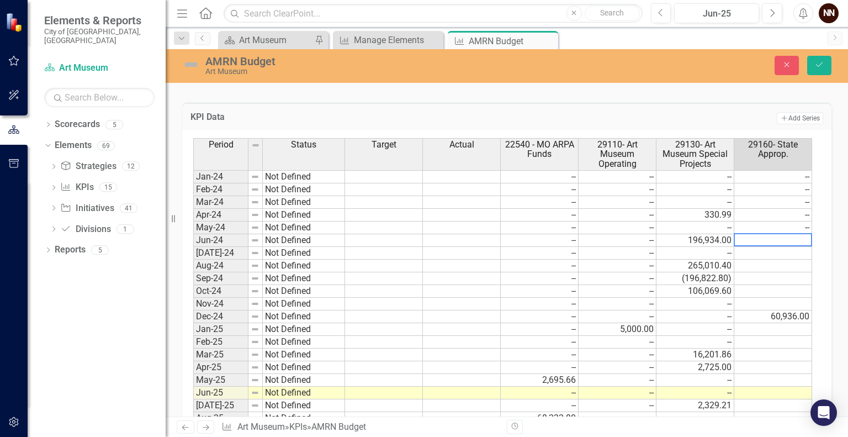
type textarea "0"
type textarea "60936"
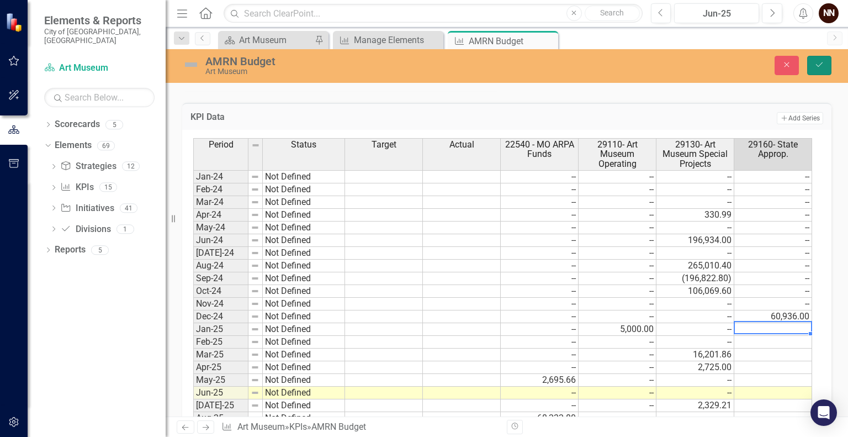
click at [825, 66] on button "Save" at bounding box center [819, 65] width 24 height 19
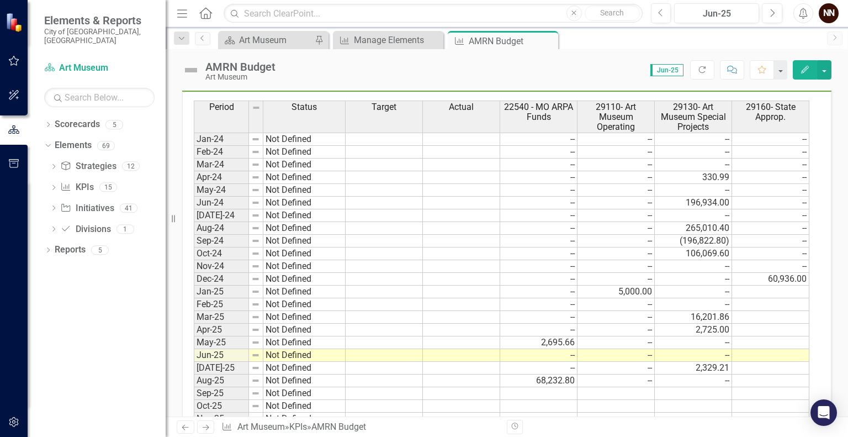
scroll to position [367, 0]
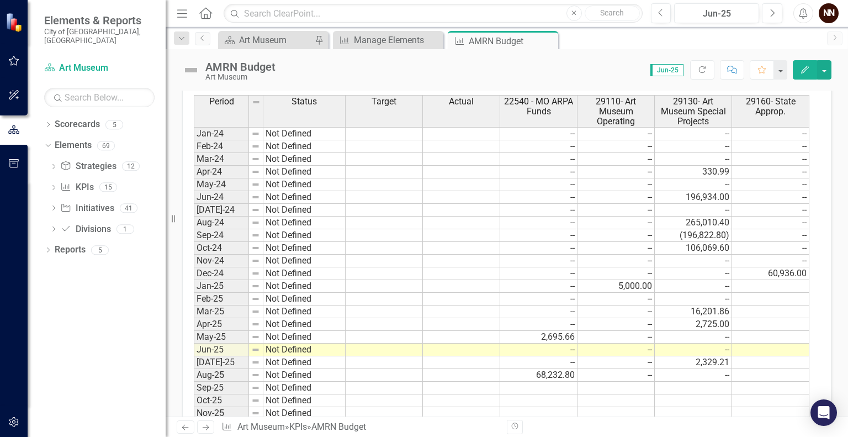
click at [791, 283] on td at bounding box center [770, 286] width 77 height 13
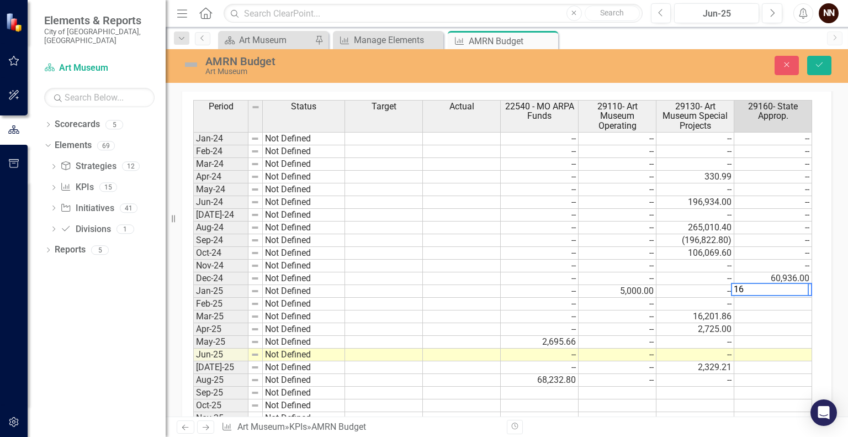
scroll to position [371, 0]
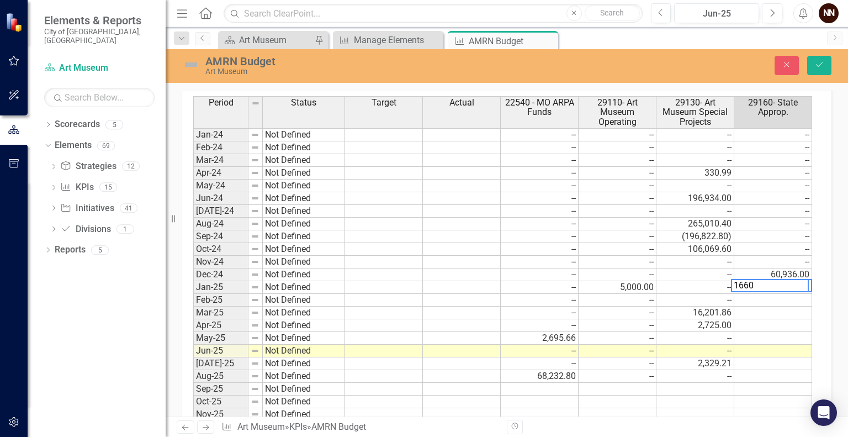
type textarea "16600"
click at [809, 63] on button "Save" at bounding box center [819, 65] width 24 height 19
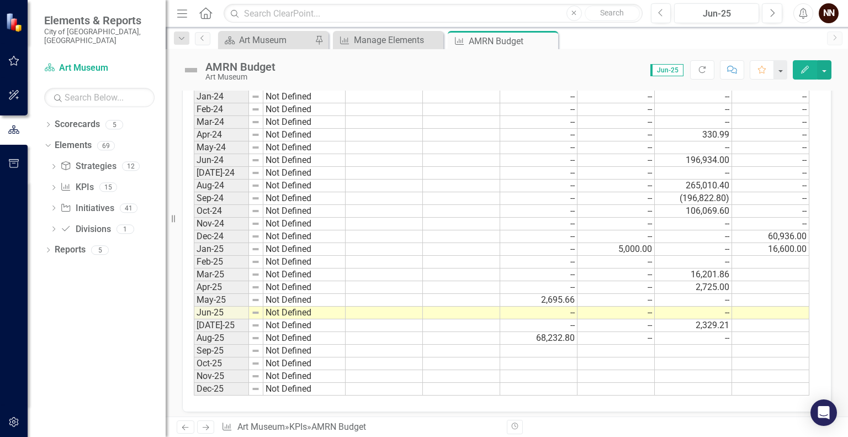
scroll to position [405, 0]
click at [772, 260] on td at bounding box center [770, 260] width 77 height 13
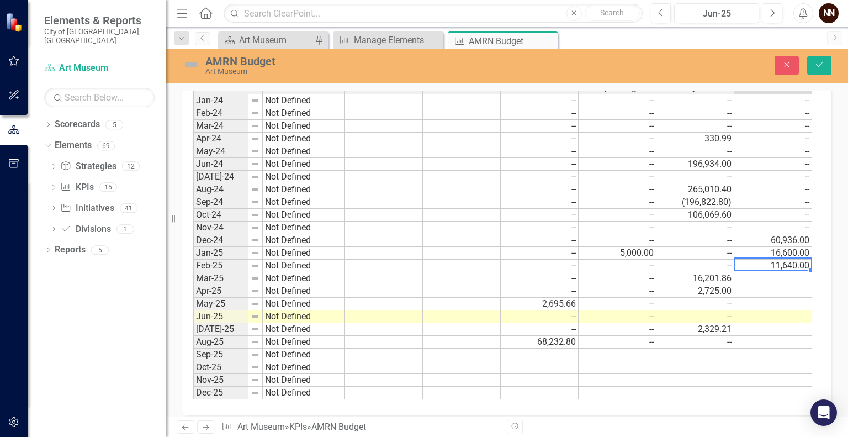
scroll to position [409, 0]
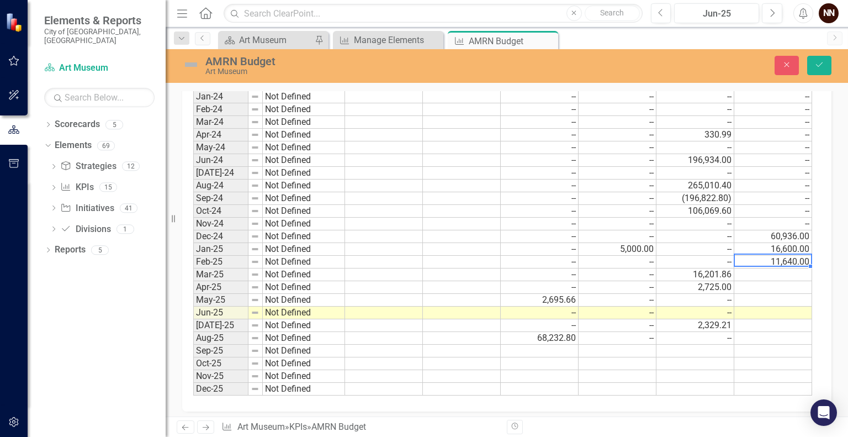
type textarea "11640.00"
type textarea "0"
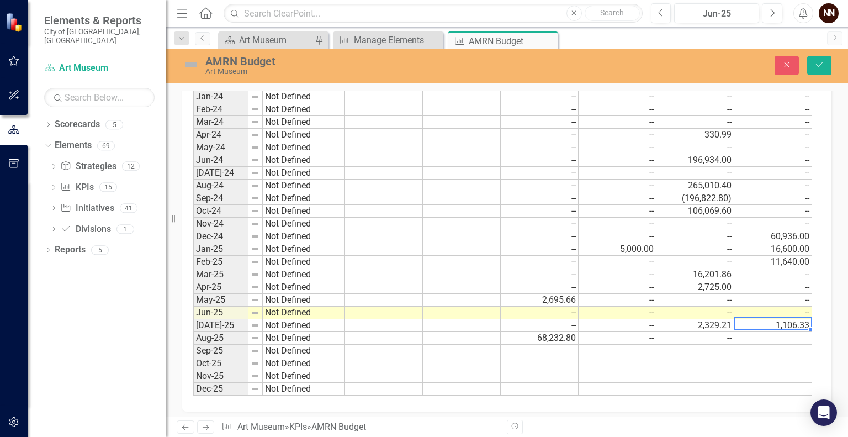
type textarea "1106.33"
type textarea "1236233.15"
click at [817, 69] on button "Save" at bounding box center [819, 65] width 24 height 19
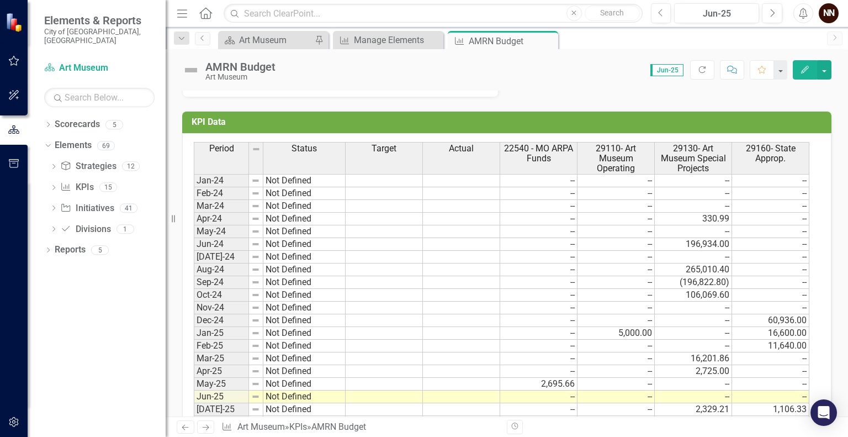
scroll to position [319, 0]
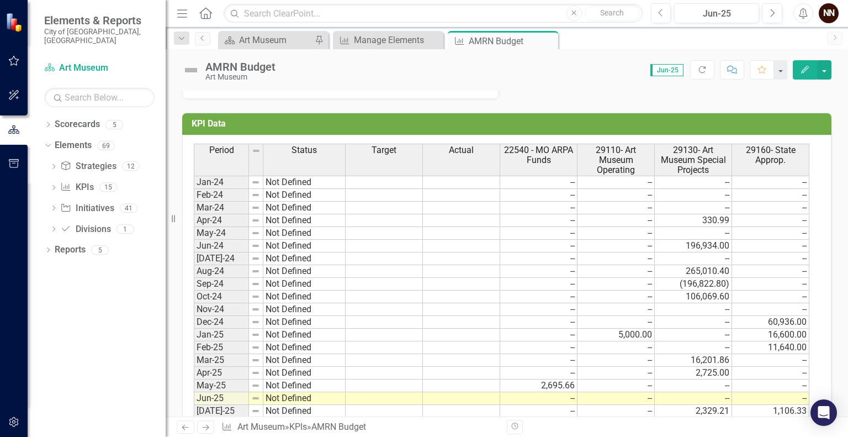
click at [736, 116] on td "KPI Data" at bounding box center [509, 125] width 634 height 18
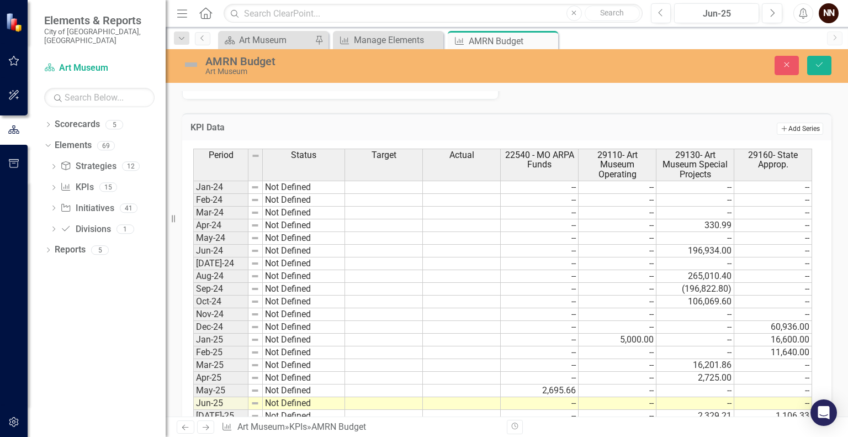
click at [782, 128] on button "Add Add Series" at bounding box center [800, 129] width 46 height 12
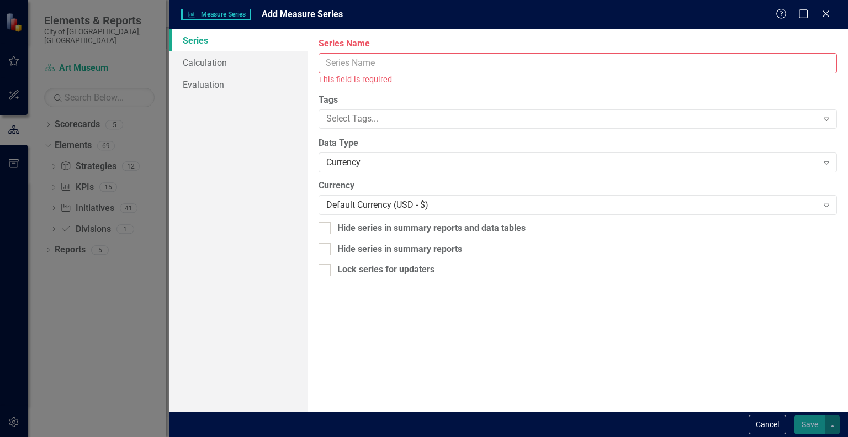
click at [387, 66] on input "Series Name" at bounding box center [578, 63] width 518 height 20
paste input "49010"
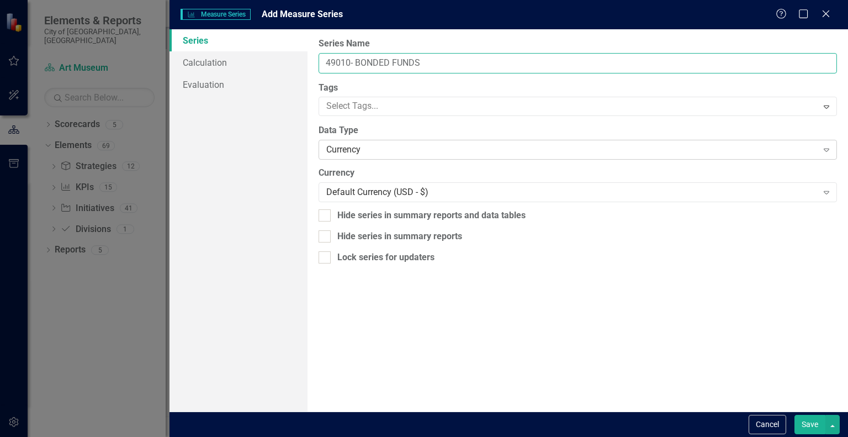
type input "49010- BONDED FUNDS"
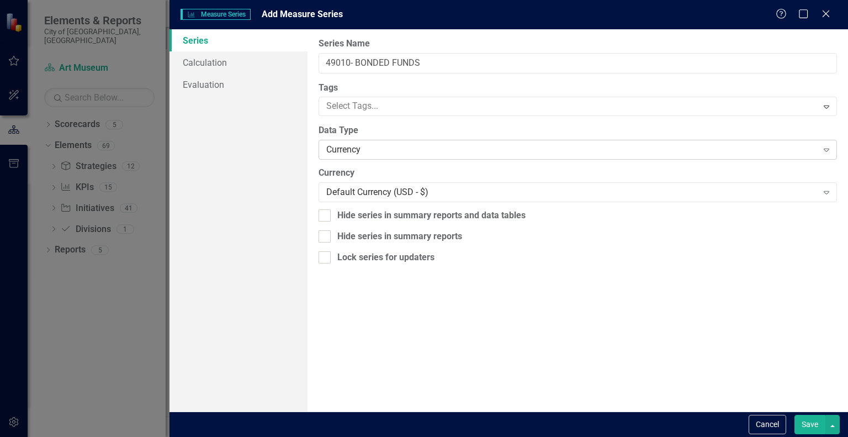
click at [490, 144] on div "Currency" at bounding box center [571, 150] width 491 height 13
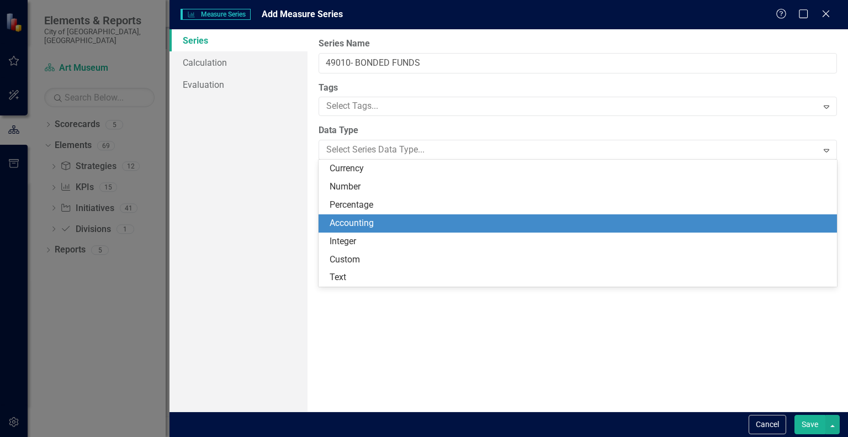
click at [432, 220] on div "Accounting" at bounding box center [580, 223] width 501 height 13
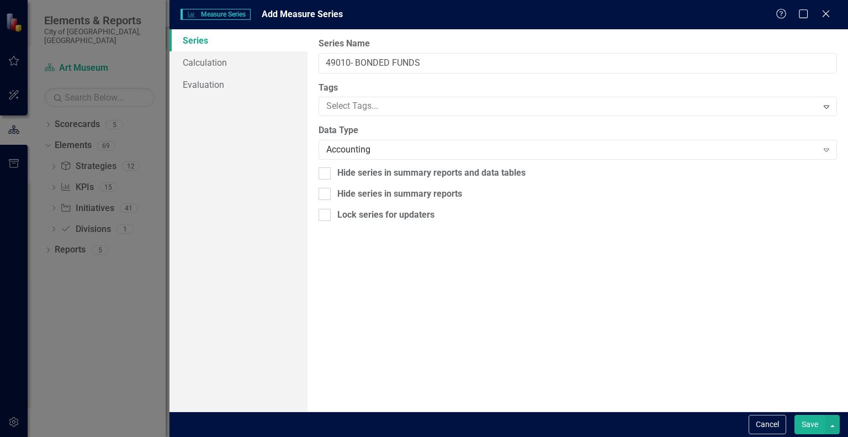
click at [820, 429] on button "Save" at bounding box center [809, 424] width 31 height 19
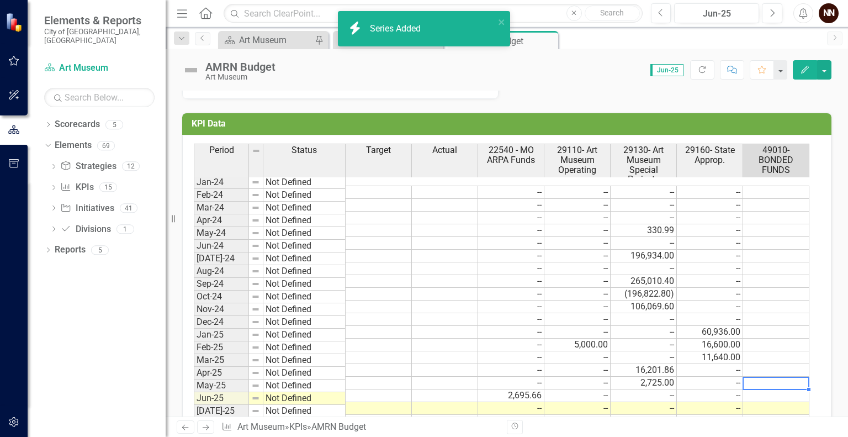
click at [771, 389] on td at bounding box center [776, 395] width 66 height 13
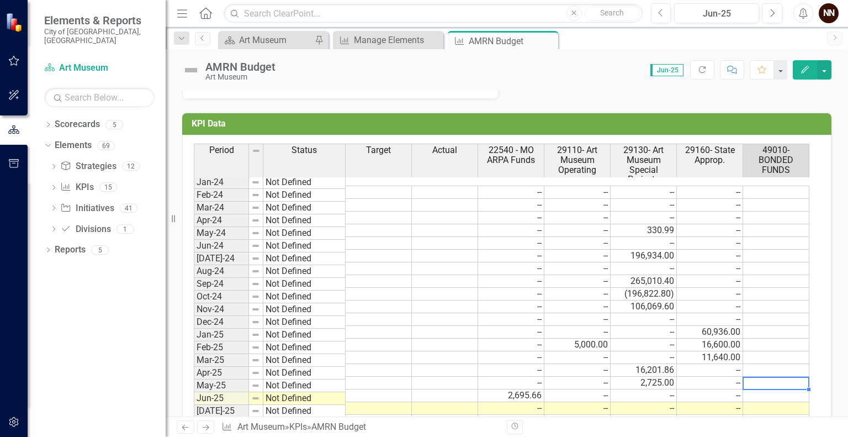
click at [759, 161] on span "49010- BONDED FUNDS" at bounding box center [775, 159] width 61 height 29
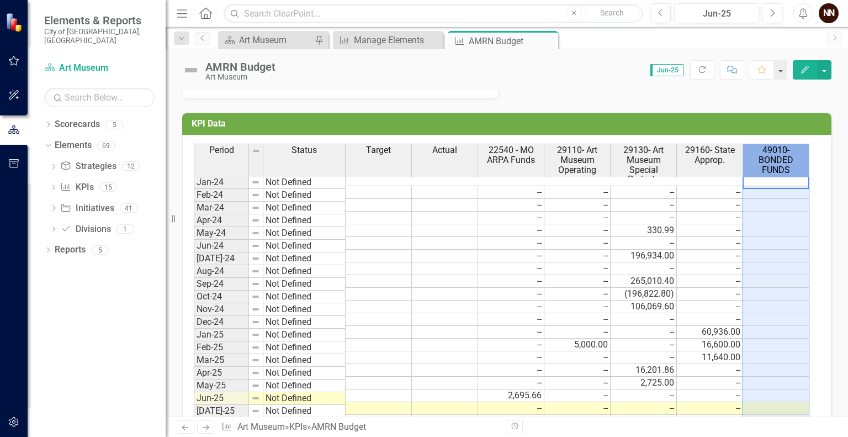
click at [759, 161] on span "49010- BONDED FUNDS" at bounding box center [775, 159] width 61 height 29
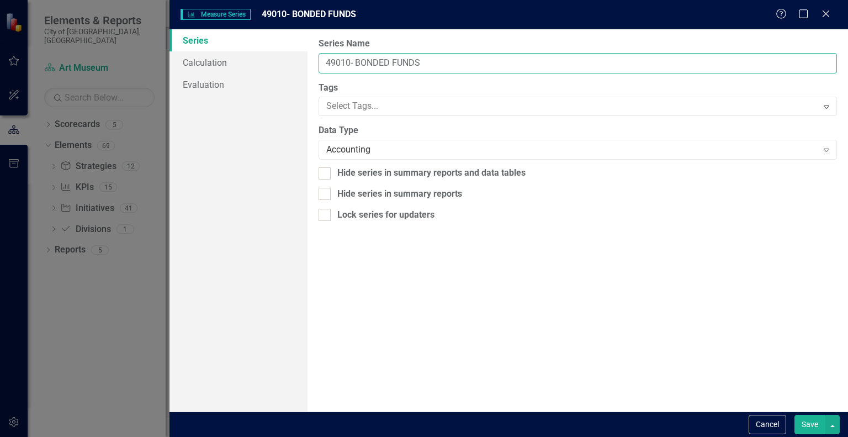
drag, startPoint x: 356, startPoint y: 63, endPoint x: 442, endPoint y: 57, distance: 85.8
click at [442, 57] on input "49010- BONDED FUNDS" at bounding box center [578, 63] width 518 height 20
click at [442, 57] on input "49010- B" at bounding box center [578, 63] width 518 height 20
type input "49010- Bonded Funds"
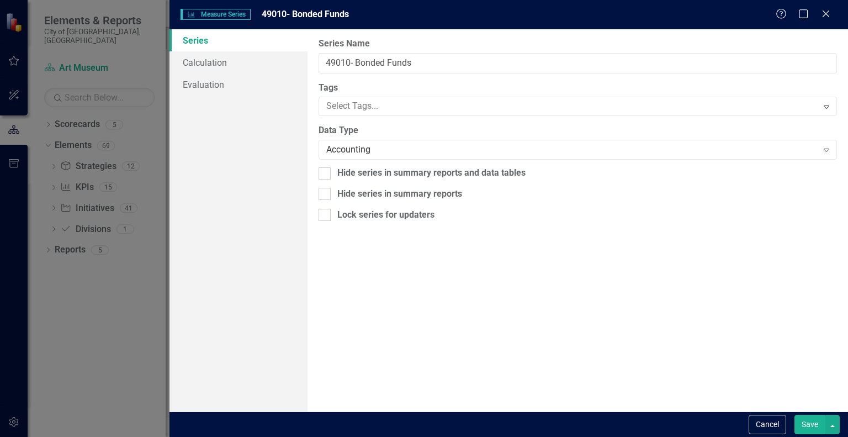
click at [804, 420] on button "Save" at bounding box center [809, 424] width 31 height 19
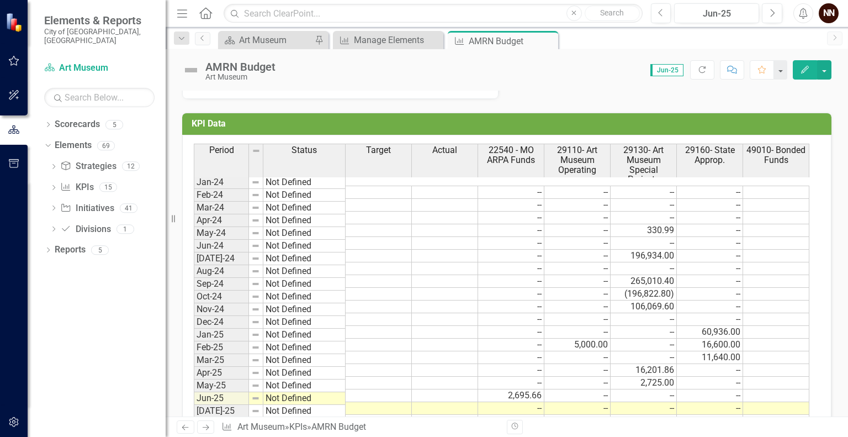
click at [360, 376] on td at bounding box center [379, 382] width 66 height 13
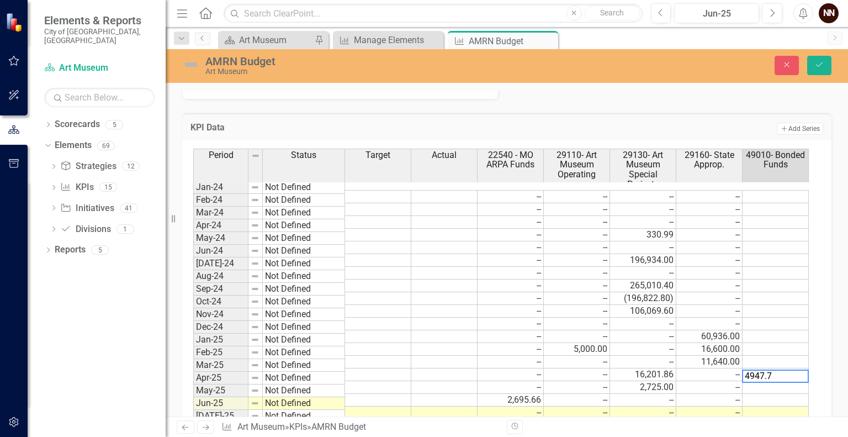
type textarea "4947.70"
click at [821, 67] on icon "Save" at bounding box center [819, 65] width 10 height 8
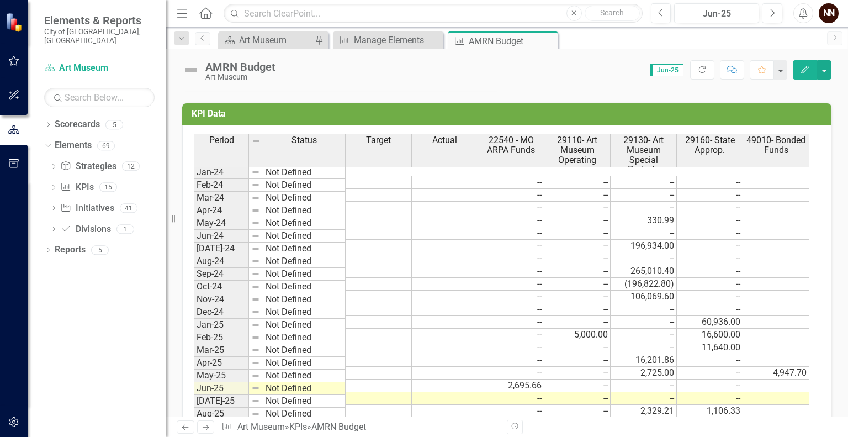
scroll to position [331, 0]
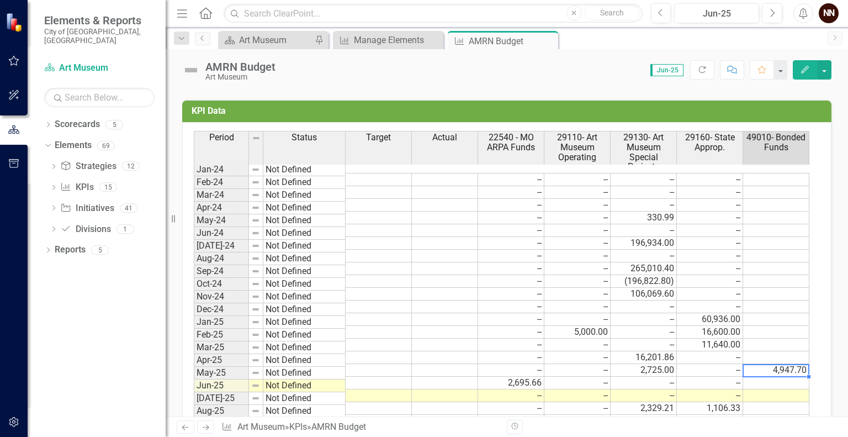
click at [783, 376] on td at bounding box center [776, 382] width 66 height 13
type textarea "0"
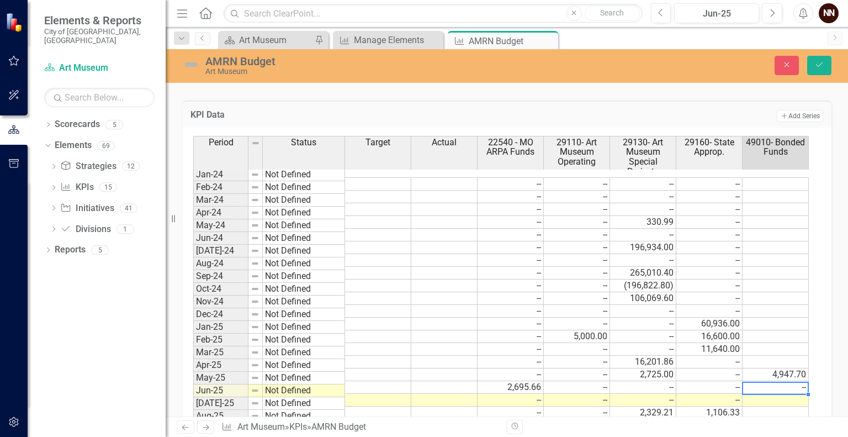
type textarea "0"
type textarea "474.05"
type textarea "0"
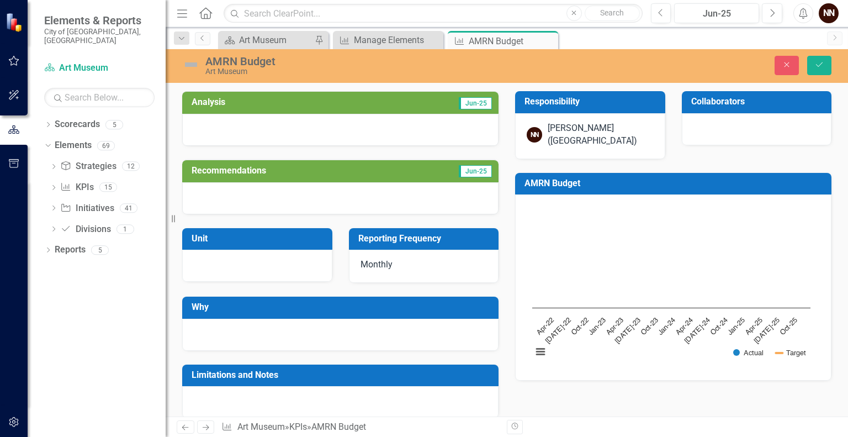
scroll to position [333, 0]
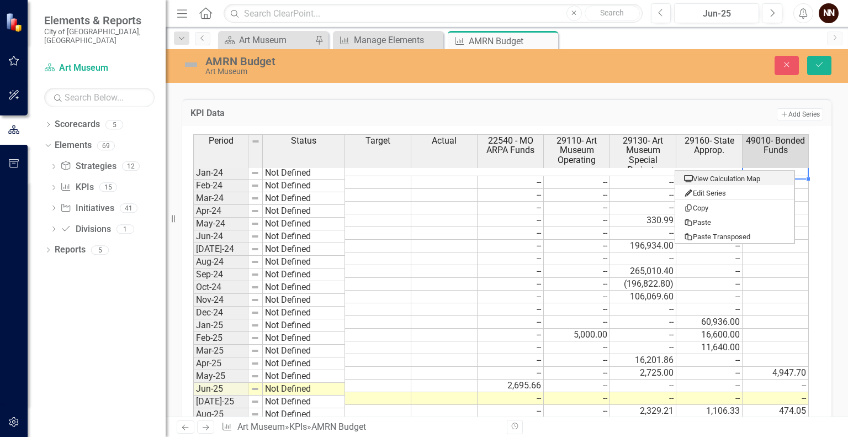
click at [794, 170] on table "View Calculation Map Edit Series Copy Paste Paste Transposed" at bounding box center [735, 207] width 120 height 74
click at [798, 189] on td at bounding box center [776, 195] width 66 height 13
click at [793, 176] on td at bounding box center [776, 182] width 66 height 13
type textarea "0"
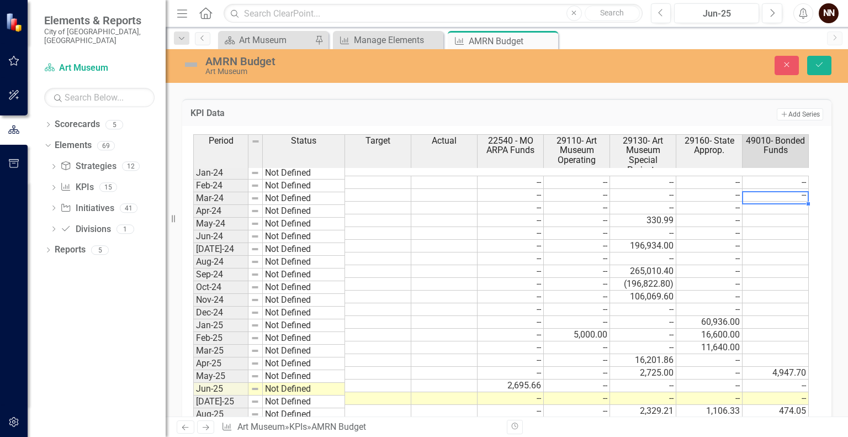
type textarea "0"
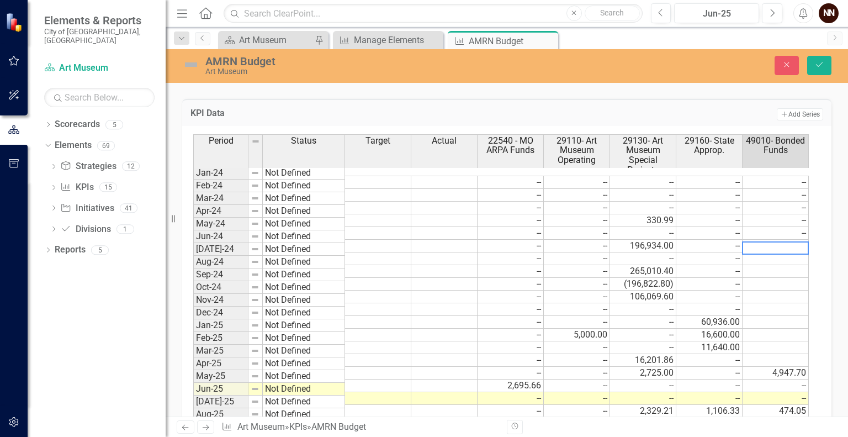
type textarea "0"
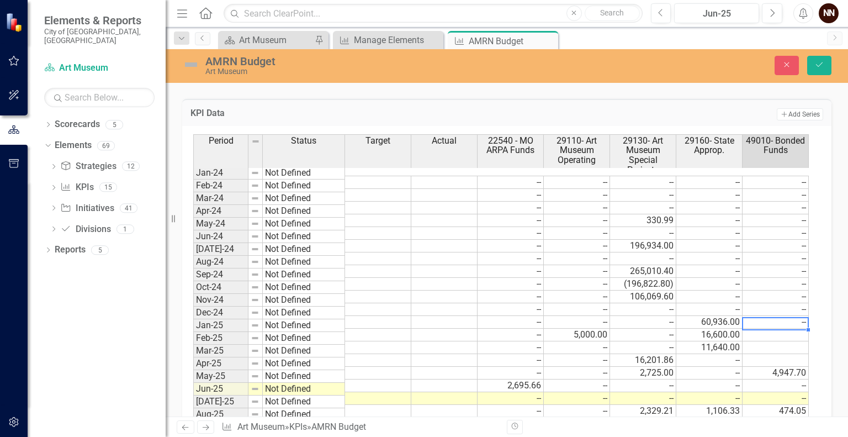
type textarea "0"
type textarea "4947.7"
click at [821, 67] on icon "Save" at bounding box center [819, 65] width 10 height 8
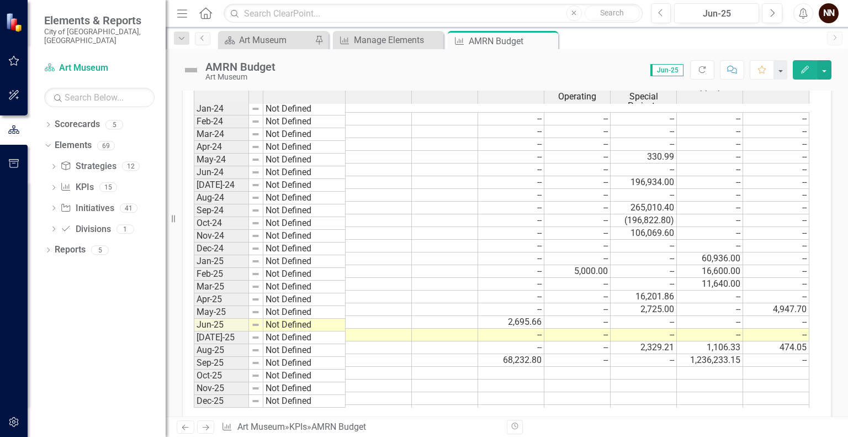
scroll to position [390, 0]
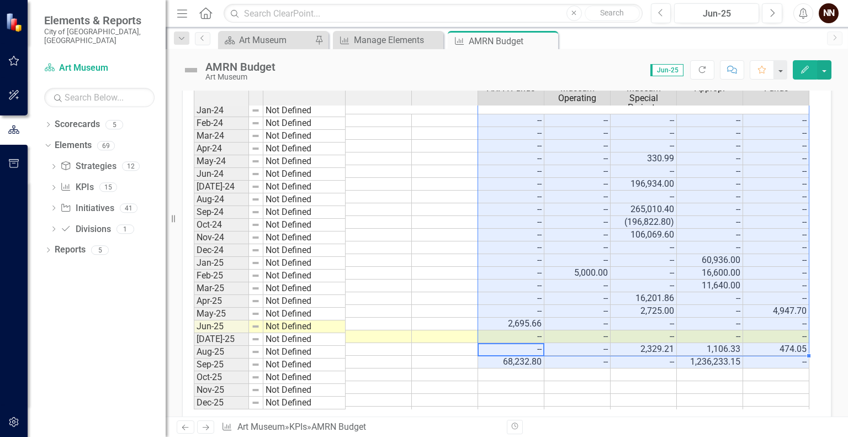
drag, startPoint x: 506, startPoint y: 348, endPoint x: 766, endPoint y: 97, distance: 361.9
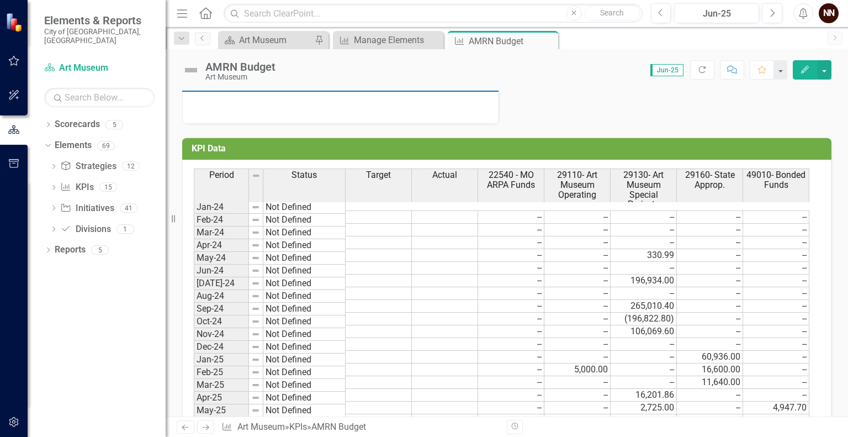
scroll to position [283, 0]
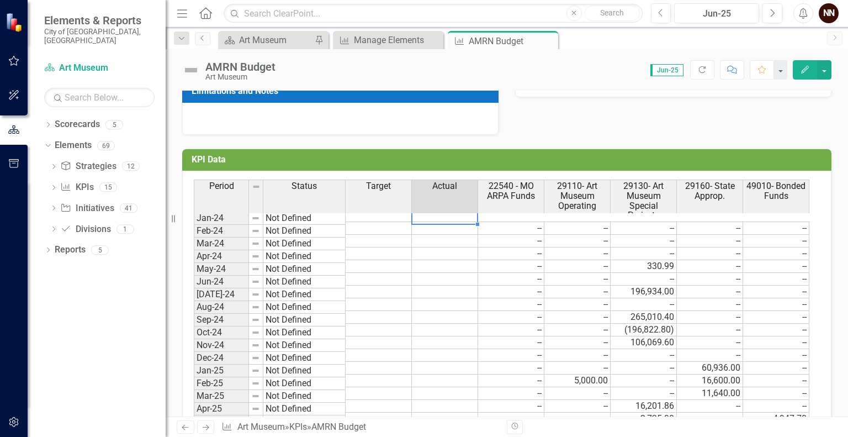
click at [466, 221] on td at bounding box center [445, 227] width 66 height 13
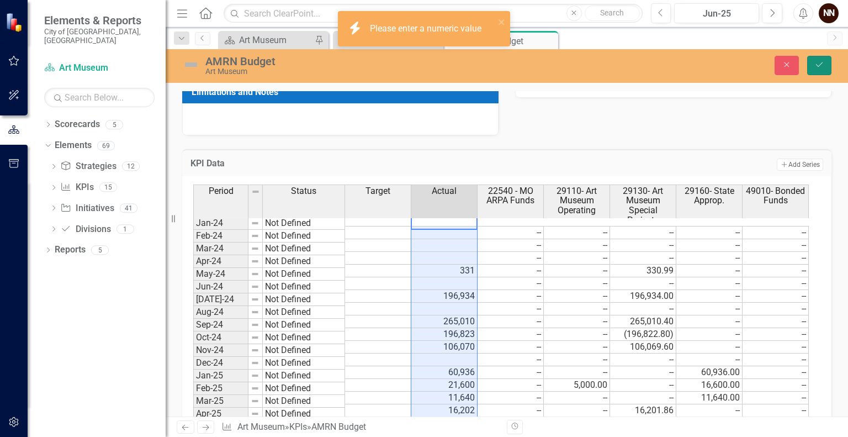
click at [829, 63] on button "Save" at bounding box center [819, 65] width 24 height 19
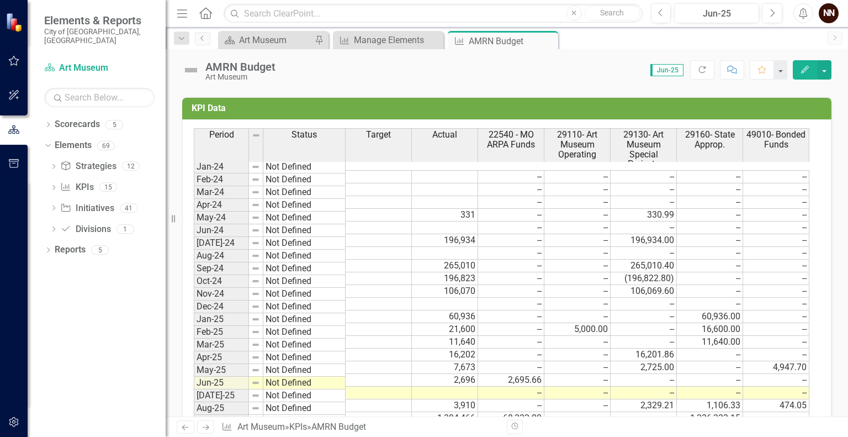
scroll to position [404, 0]
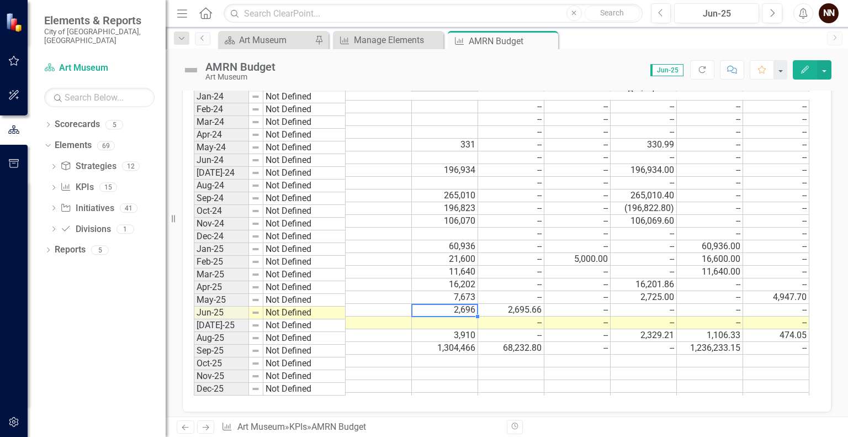
click at [447, 316] on td at bounding box center [445, 322] width 66 height 13
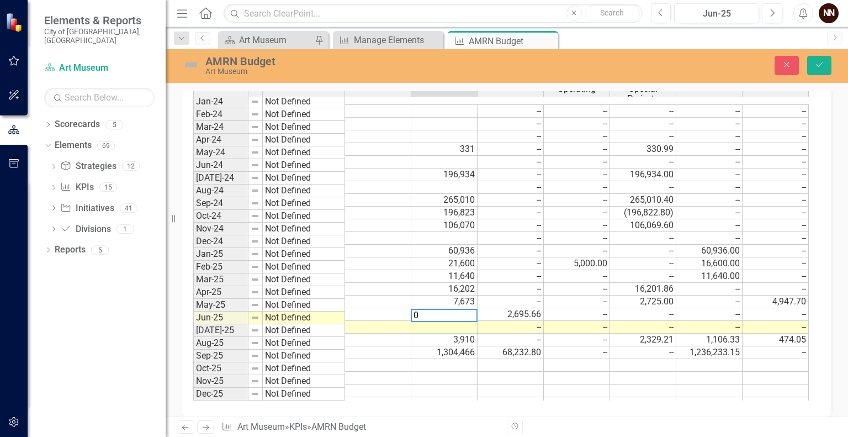
scroll to position [409, 0]
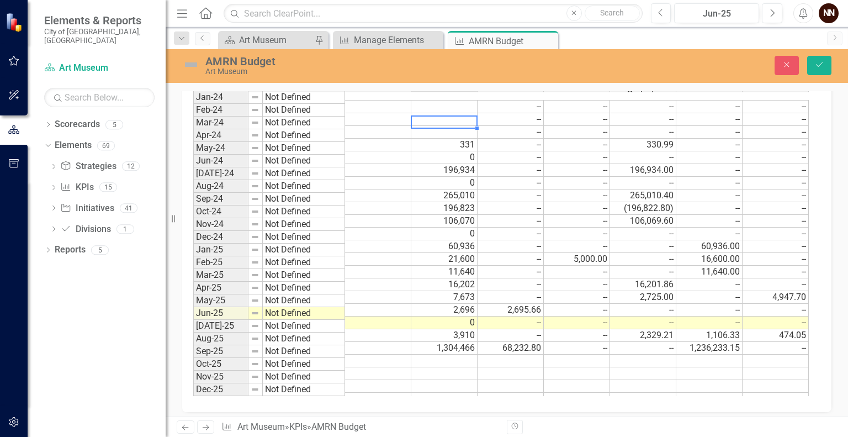
type textarea "0"
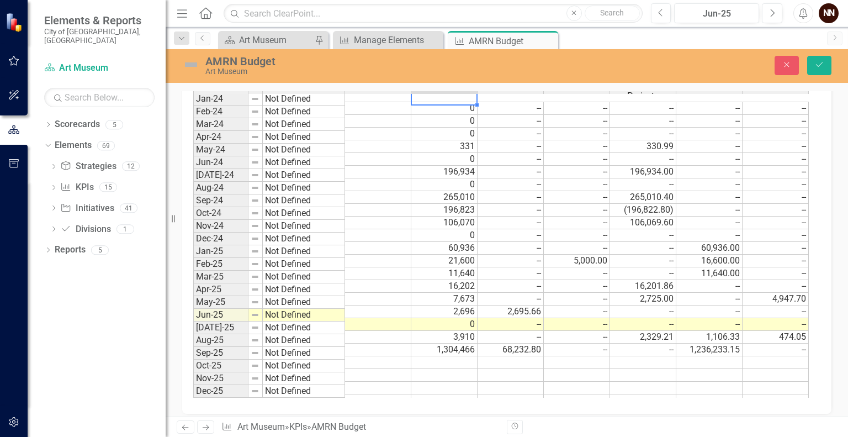
type textarea "0"
drag, startPoint x: 847, startPoint y: 271, endPoint x: 841, endPoint y: 259, distance: 13.6
click at [841, 259] on div "Analysis Jun-25 Recommendations Jun-25 Unit Reporting Frequency Monthly Why Lim…" at bounding box center [507, 253] width 682 height 325
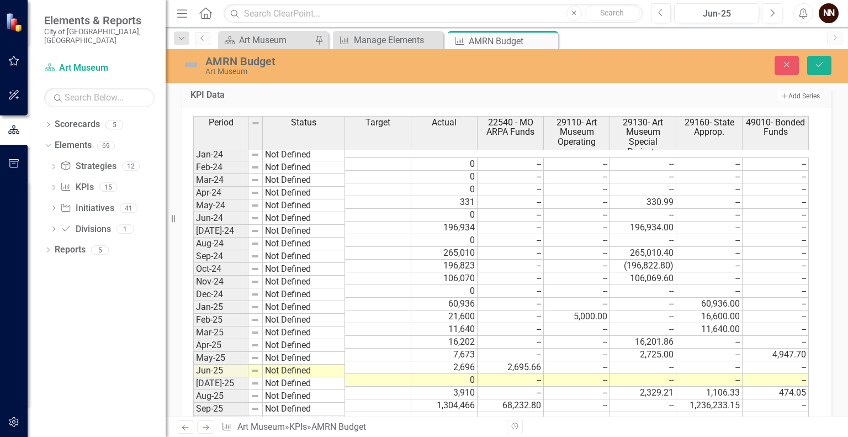
scroll to position [349, 0]
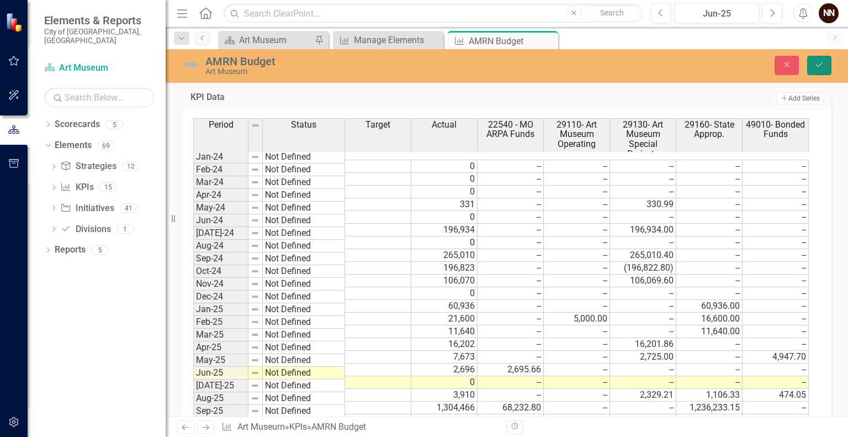
click at [821, 68] on button "Save" at bounding box center [819, 65] width 24 height 19
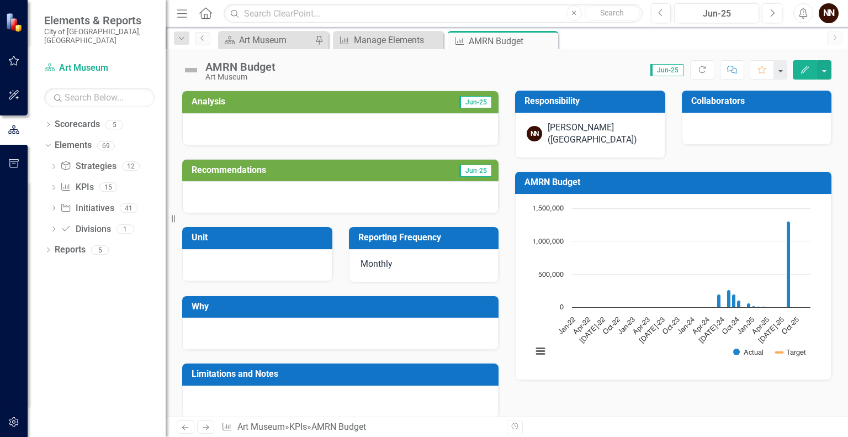
click at [806, 66] on icon "Edit" at bounding box center [805, 70] width 10 height 8
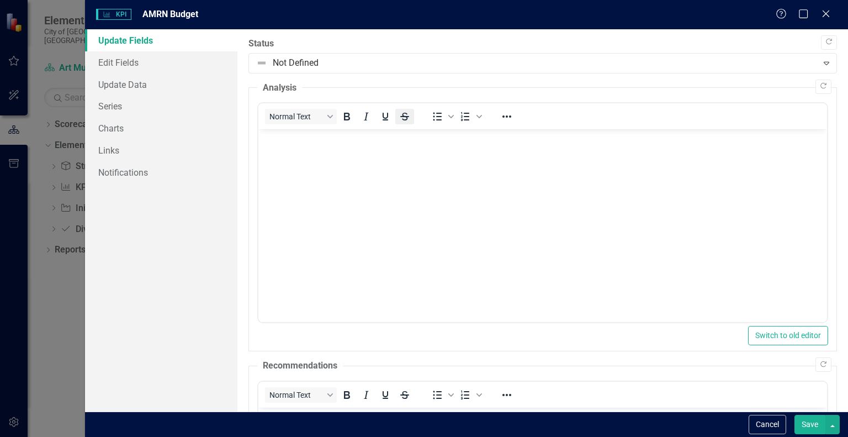
scroll to position [0, 0]
click at [104, 110] on link "Series" at bounding box center [161, 106] width 152 height 22
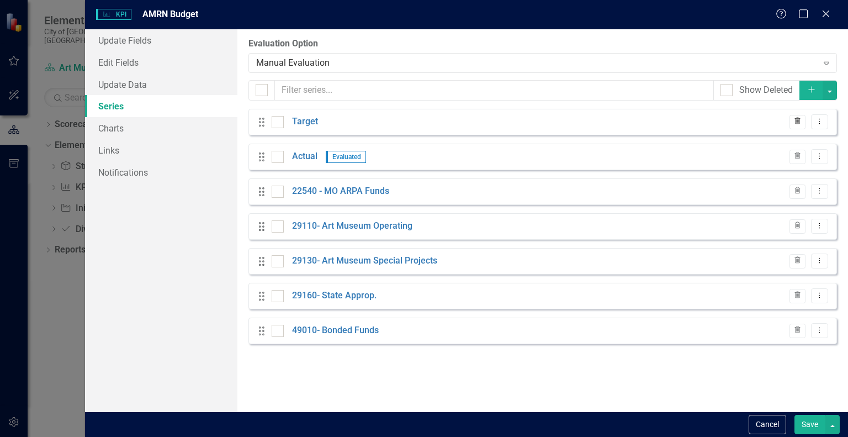
click at [798, 121] on icon "Trash" at bounding box center [797, 121] width 8 height 7
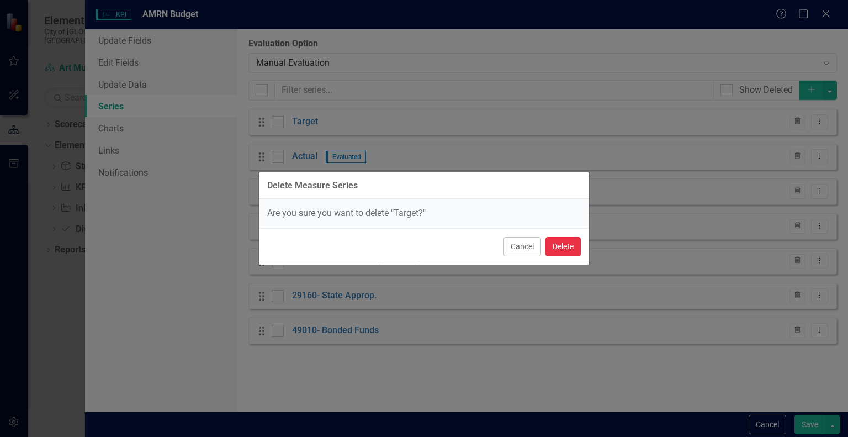
click at [559, 242] on button "Delete" at bounding box center [562, 246] width 35 height 19
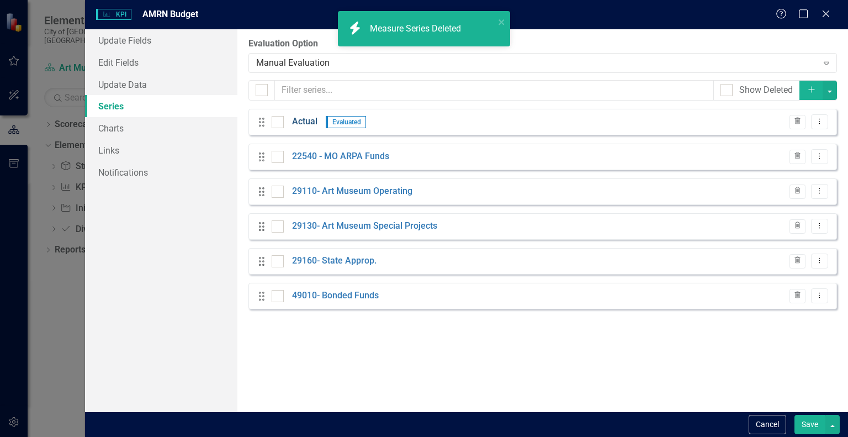
click at [312, 124] on link "Actual" at bounding box center [304, 121] width 25 height 13
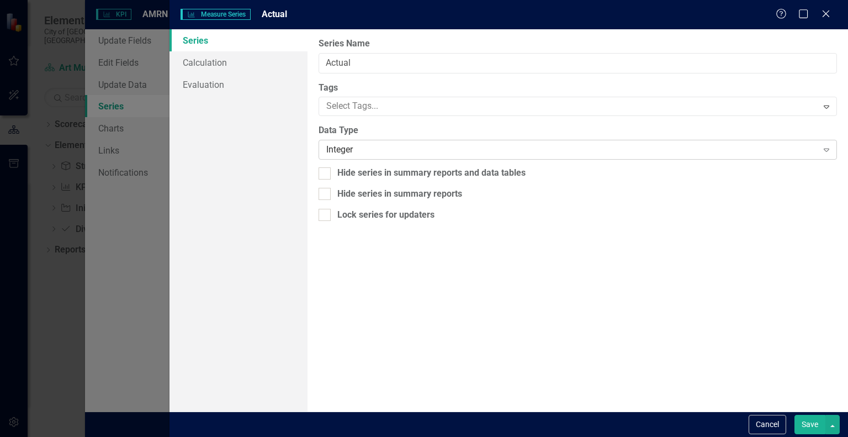
click at [343, 145] on div "Integer" at bounding box center [571, 150] width 491 height 13
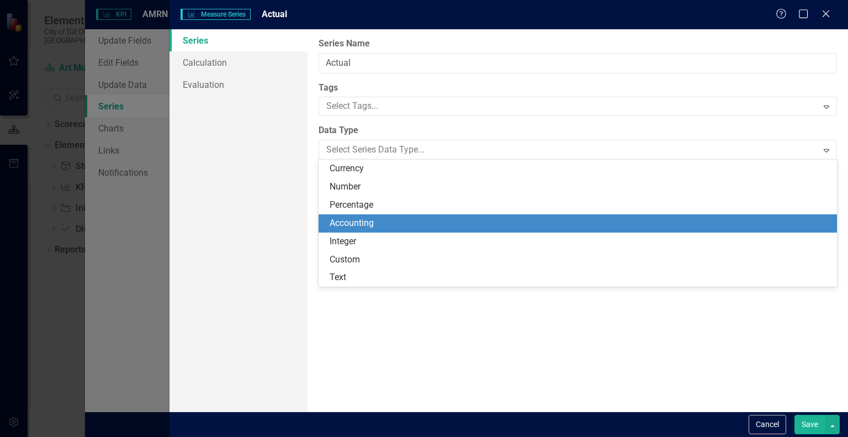
click at [342, 221] on div "Accounting" at bounding box center [580, 223] width 501 height 13
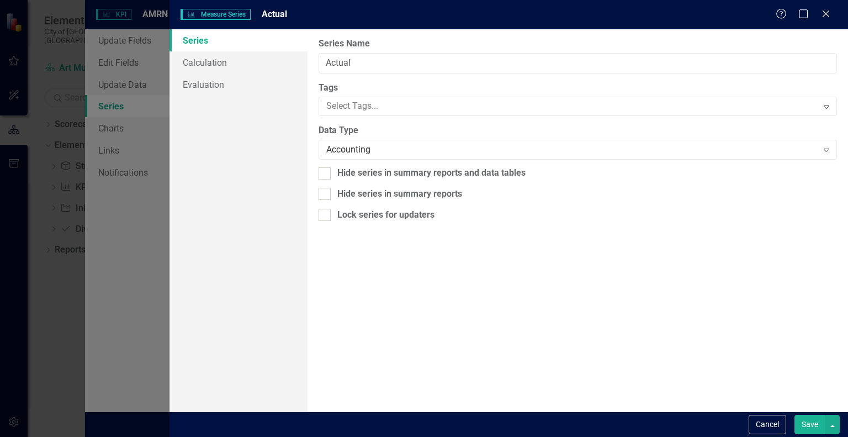
click at [810, 423] on button "Save" at bounding box center [809, 424] width 31 height 19
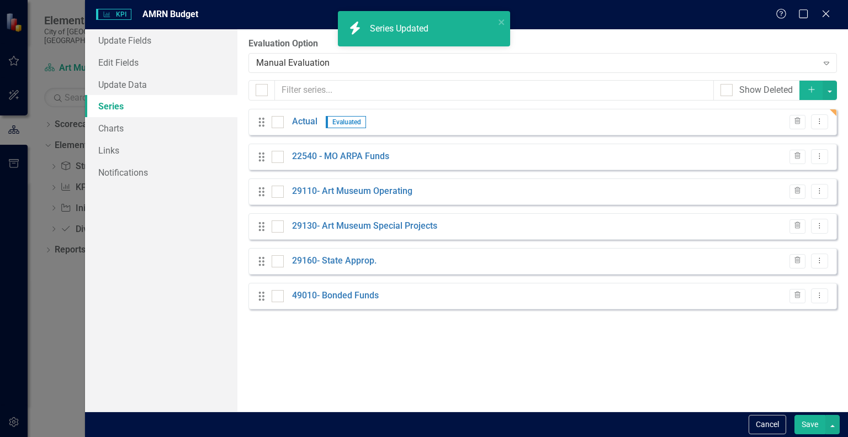
click at [815, 423] on button "Save" at bounding box center [809, 424] width 31 height 19
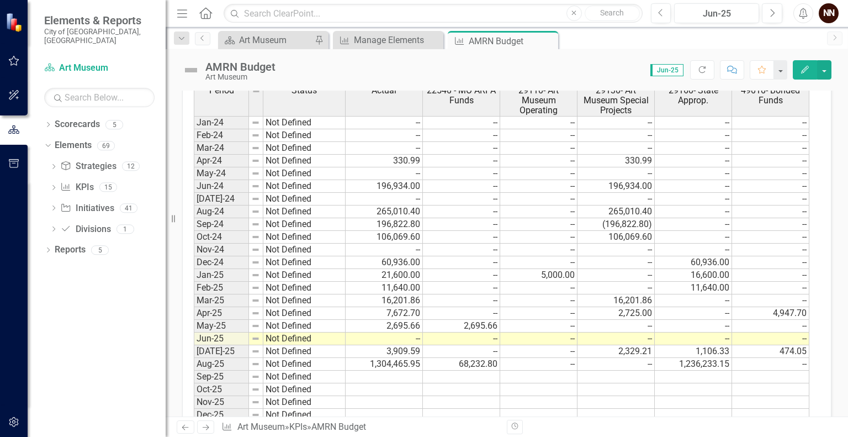
scroll to position [384, 0]
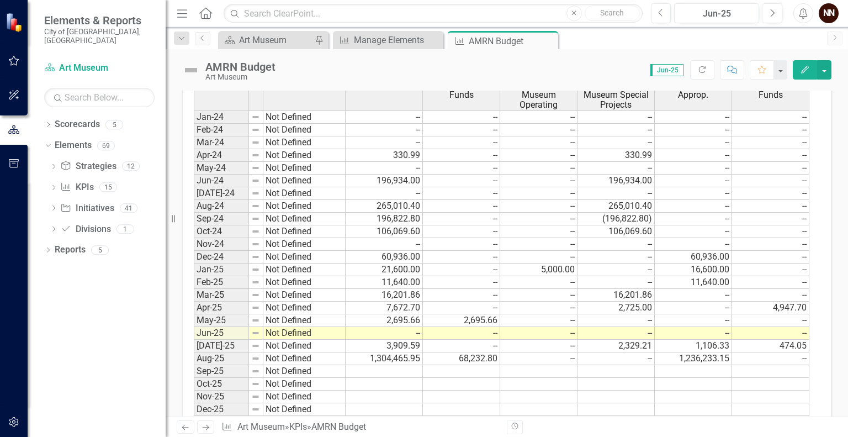
click at [516, 378] on td at bounding box center [538, 384] width 77 height 13
click at [563, 367] on td at bounding box center [538, 371] width 77 height 13
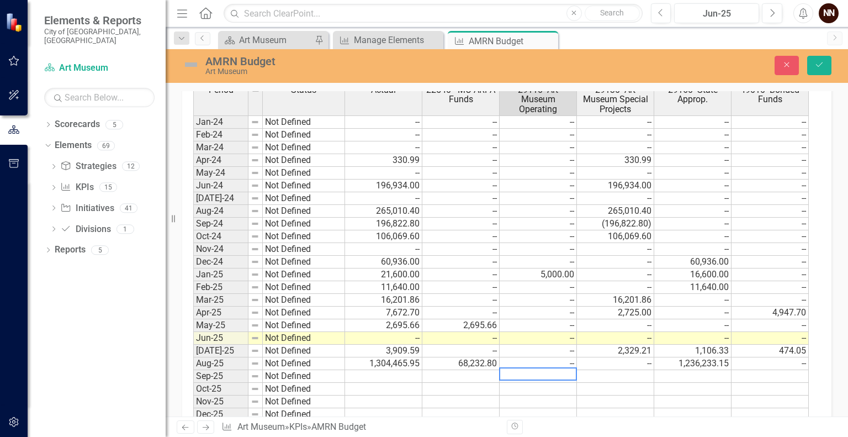
scroll to position [388, 0]
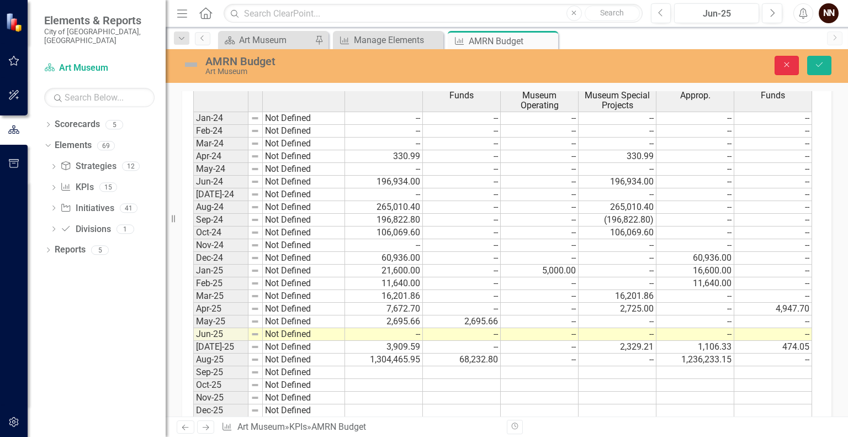
click at [787, 59] on button "Close" at bounding box center [787, 65] width 24 height 19
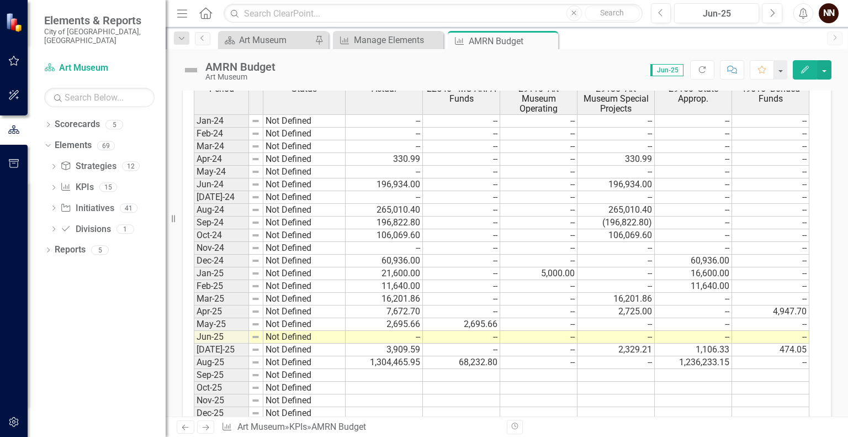
scroll to position [382, 0]
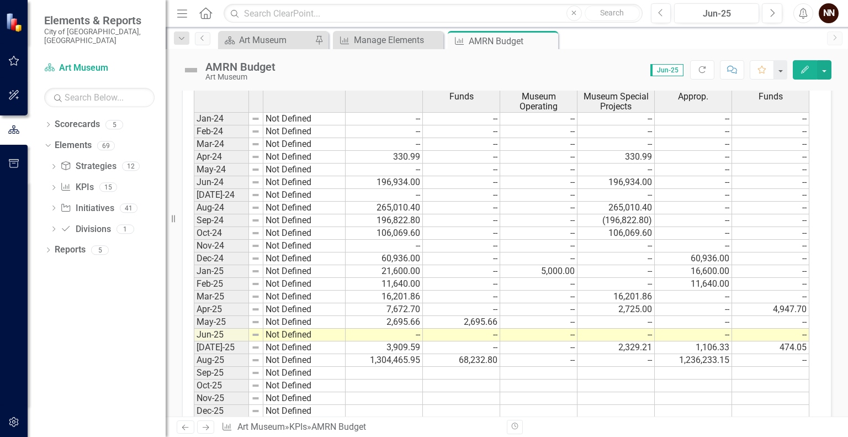
click at [397, 220] on td "196,822.80" at bounding box center [384, 220] width 77 height 13
click at [376, 215] on td "196,822.80" at bounding box center [384, 220] width 77 height 13
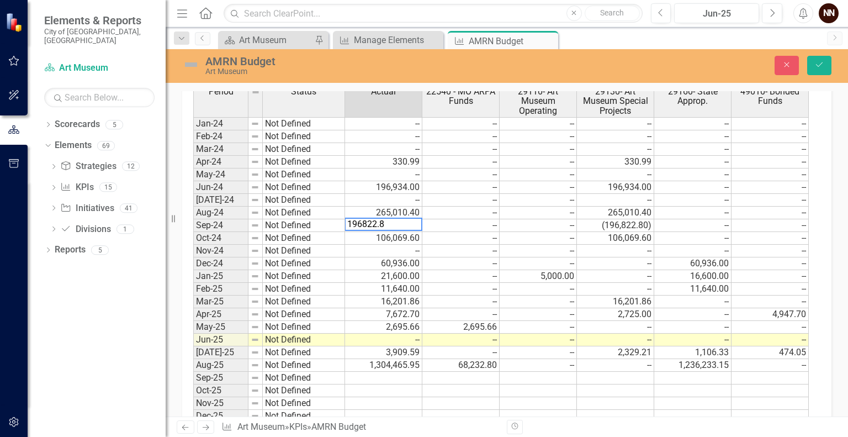
scroll to position [386, 0]
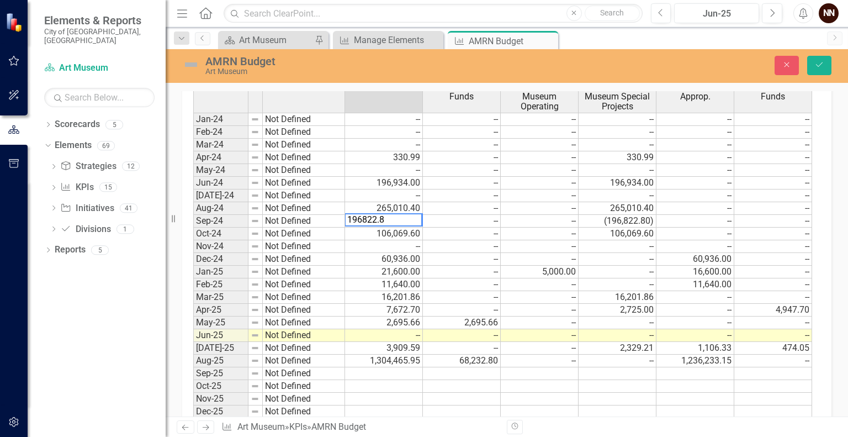
click at [347, 218] on textarea "196822.8" at bounding box center [383, 219] width 78 height 13
type textarea "106069.6"
click at [823, 66] on icon "Save" at bounding box center [819, 65] width 10 height 8
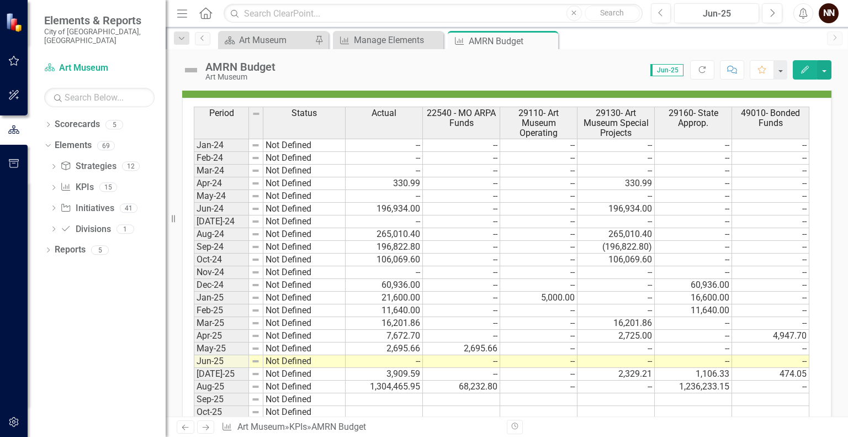
scroll to position [358, 0]
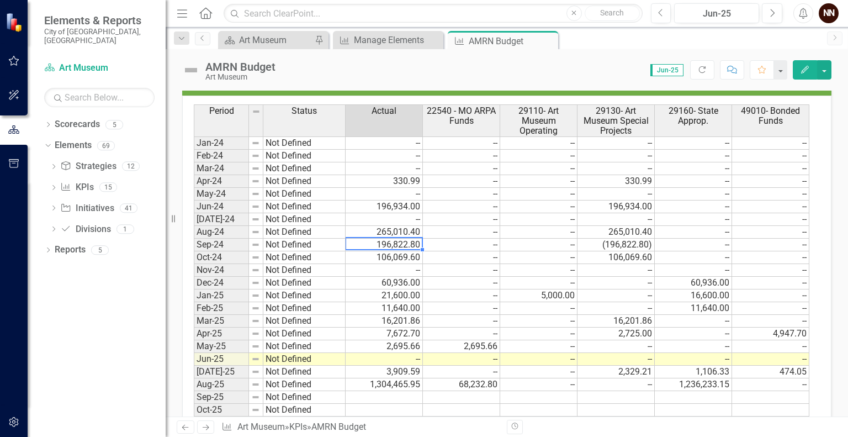
click at [392, 242] on td "196,822.80" at bounding box center [384, 244] width 77 height 13
click at [372, 243] on td "196,822.80" at bounding box center [384, 244] width 77 height 13
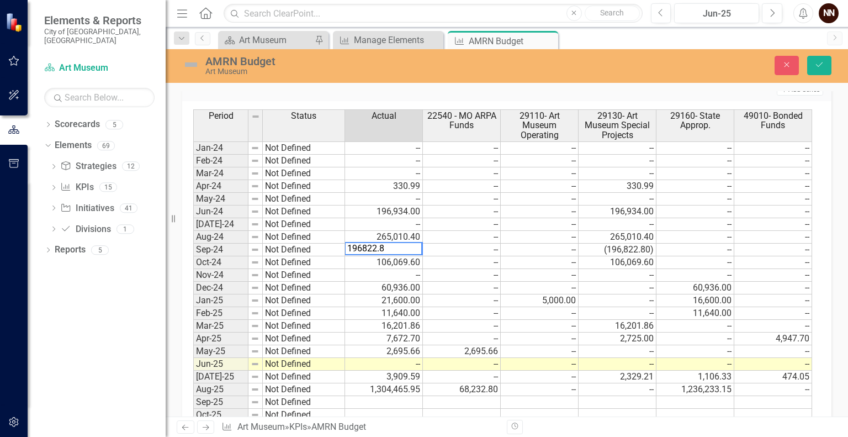
click at [347, 248] on textarea "196822.8" at bounding box center [383, 248] width 78 height 13
type textarea "106069.6"
click at [821, 71] on button "Save" at bounding box center [819, 65] width 24 height 19
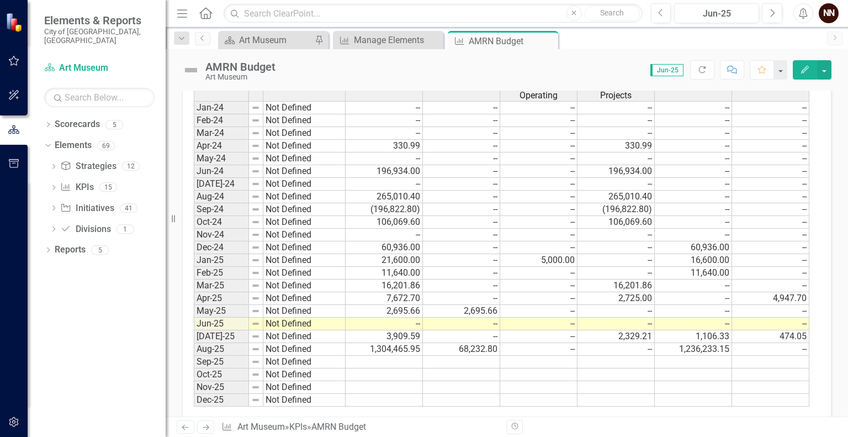
scroll to position [400, 0]
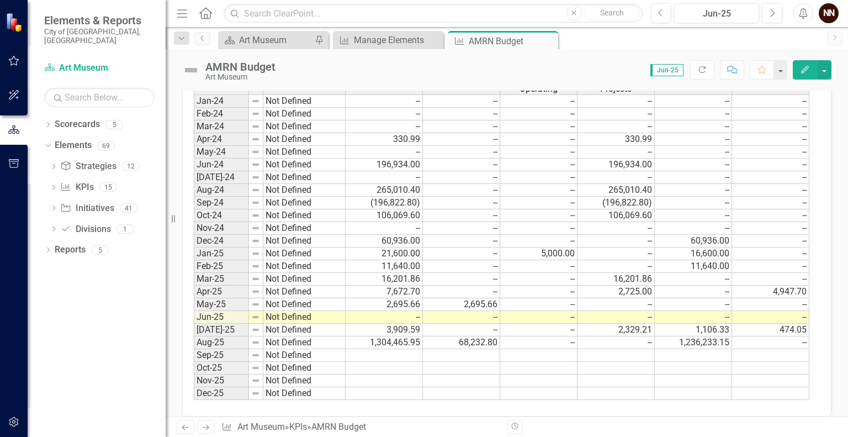
click at [677, 349] on td at bounding box center [693, 355] width 77 height 13
click at [618, 337] on td "--" at bounding box center [615, 342] width 77 height 13
click at [194, 360] on div "Period Status Actual 22540 - MO ARPA Funds 29110- Art Museum Operating 29130- A…" at bounding box center [194, 230] width 0 height 337
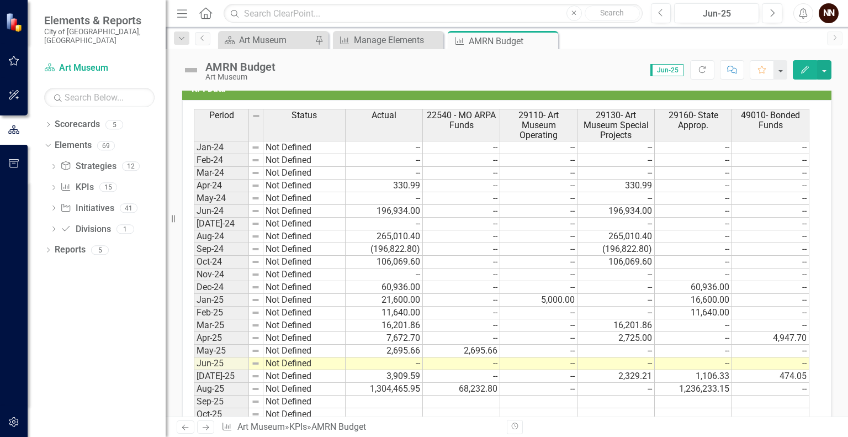
scroll to position [375, 0]
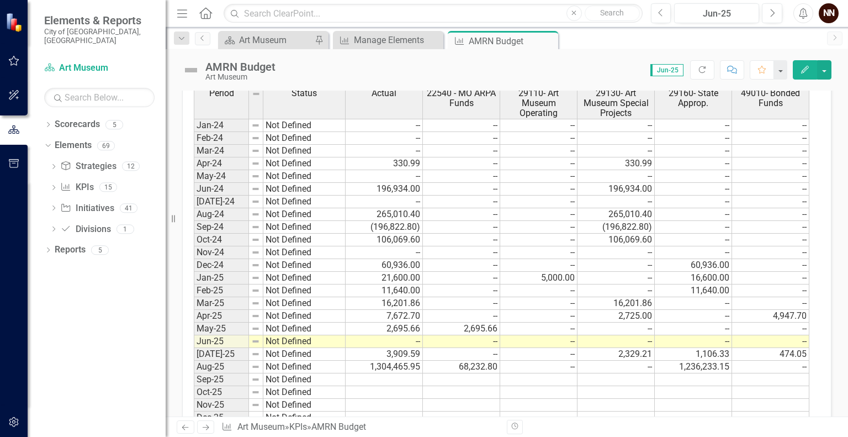
click at [266, 61] on div "AMRN Budget" at bounding box center [240, 67] width 70 height 12
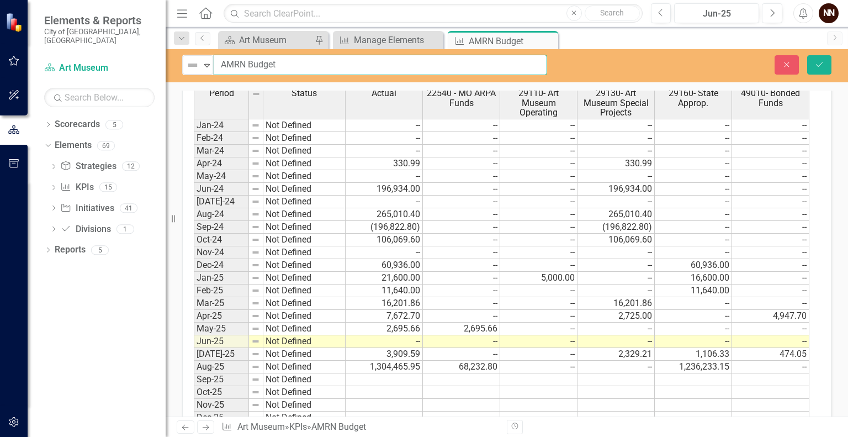
drag, startPoint x: 246, startPoint y: 64, endPoint x: 295, endPoint y: 62, distance: 49.7
click at [295, 62] on input "AMRN Budget" at bounding box center [380, 65] width 333 height 20
type input "AMRN Expenditures by Fund"
click at [825, 65] on button "Save" at bounding box center [819, 64] width 24 height 19
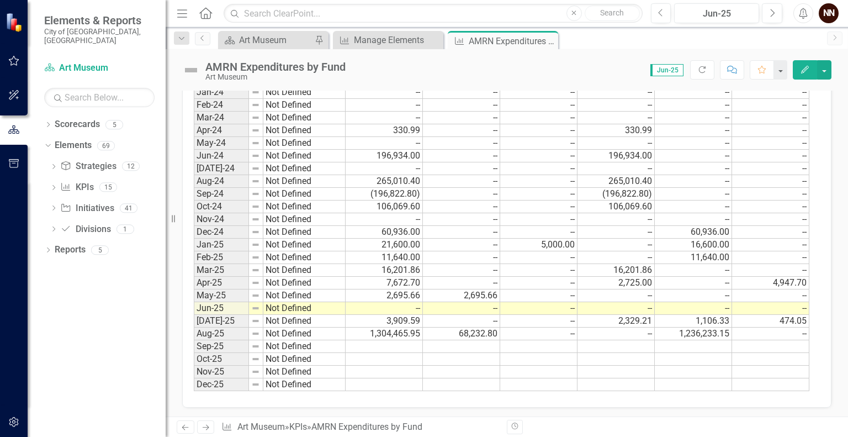
scroll to position [409, 0]
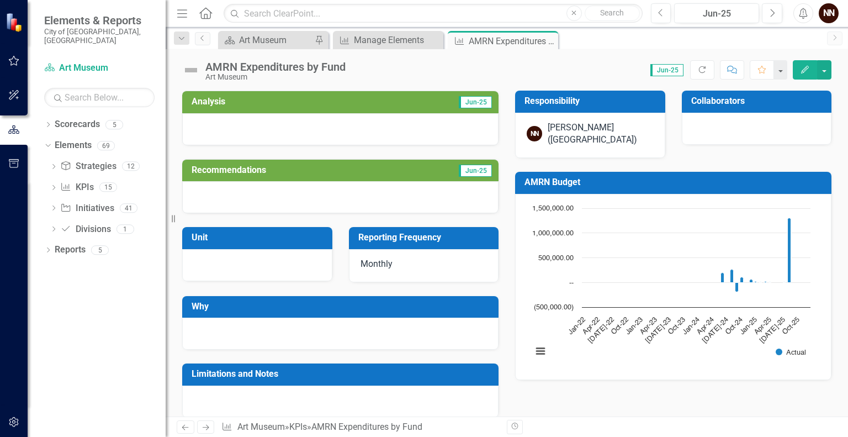
scroll to position [409, 0]
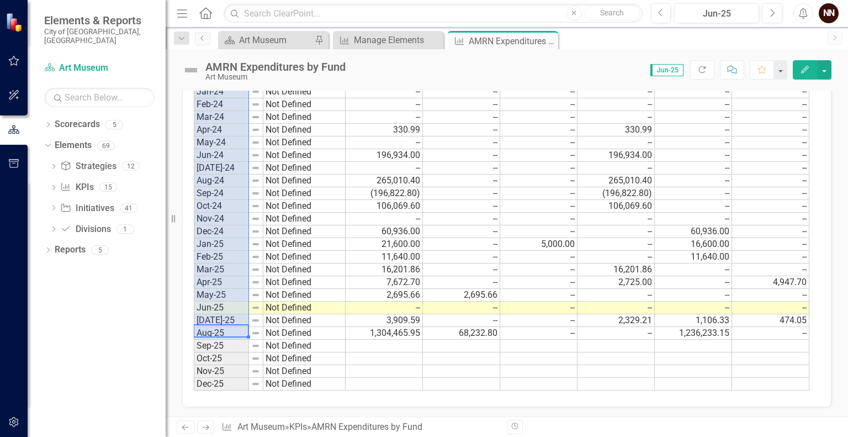
drag, startPoint x: 221, startPoint y: 330, endPoint x: 214, endPoint y: 67, distance: 262.9
click at [214, 67] on div "AMRN Expenditures by Fund Art Museum Score: N/A Jun-25 Completed Refresh Commen…" at bounding box center [507, 232] width 682 height 367
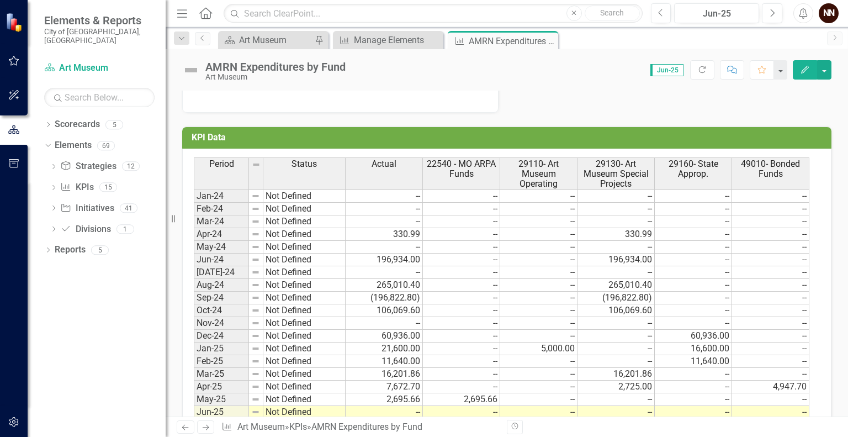
scroll to position [303, 0]
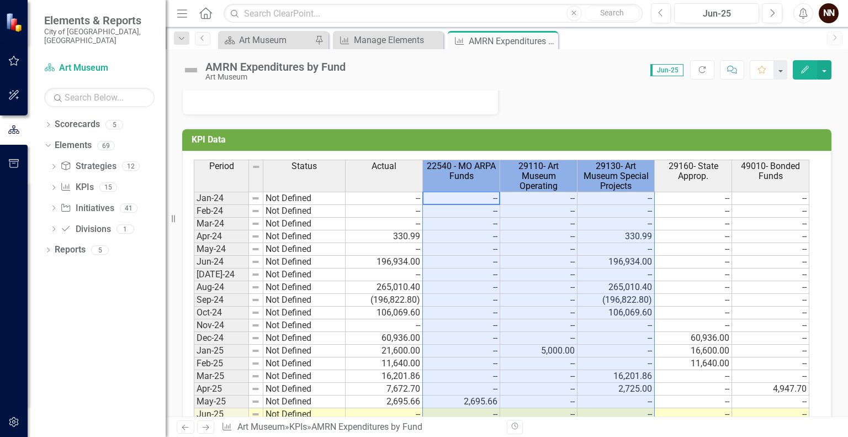
drag, startPoint x: 469, startPoint y: 178, endPoint x: 595, endPoint y: 162, distance: 126.9
click at [595, 162] on tr "Period Status Actual 22540 - MO ARPA Funds 29110- Art Museum Operating 29130- A…" at bounding box center [502, 176] width 616 height 32
click at [595, 162] on span "29130- Art Museum Special Projects" at bounding box center [616, 175] width 72 height 29
